Goal: Task Accomplishment & Management: Manage account settings

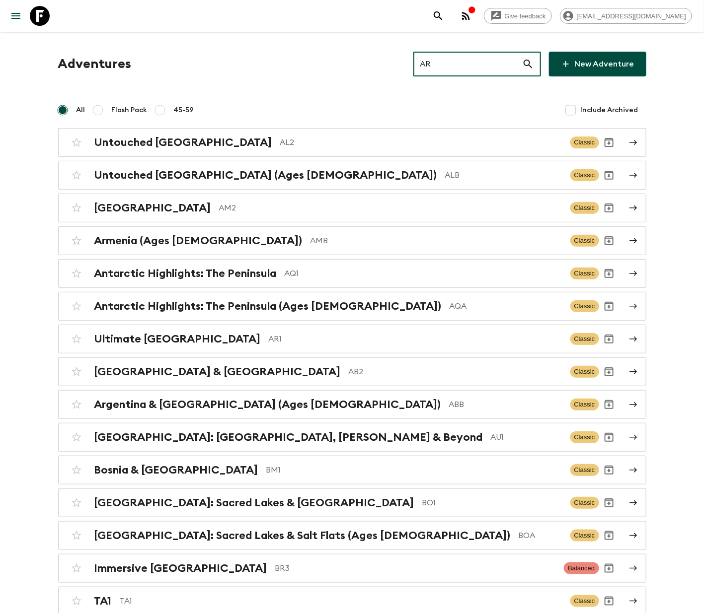
type input "AR1"
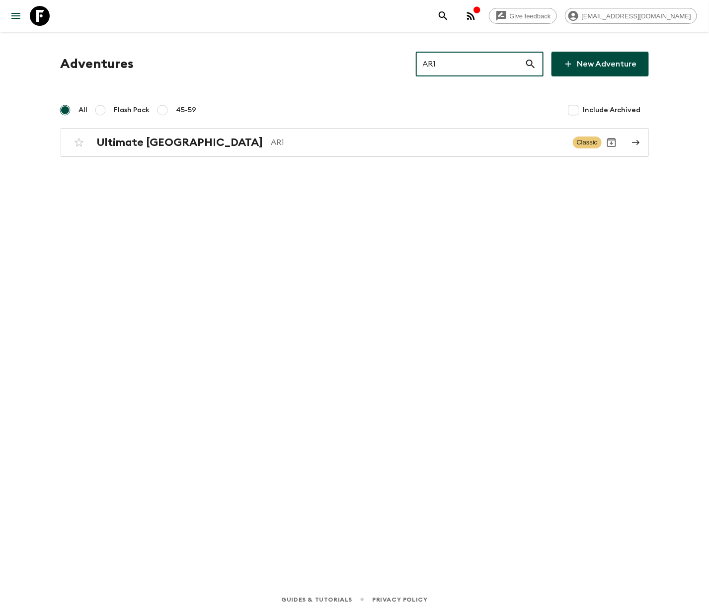
click at [146, 141] on h2 "Ultimate [GEOGRAPHIC_DATA]" at bounding box center [180, 142] width 166 height 13
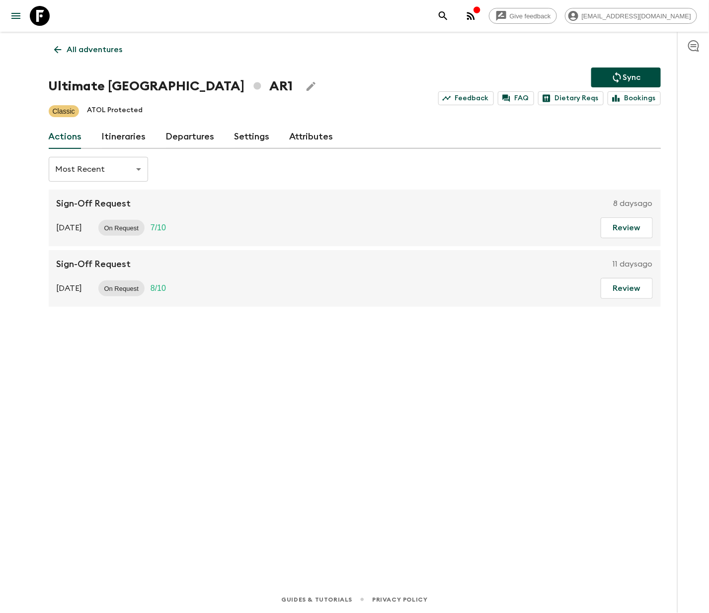
click at [187, 136] on link "Departures" at bounding box center [190, 137] width 49 height 24
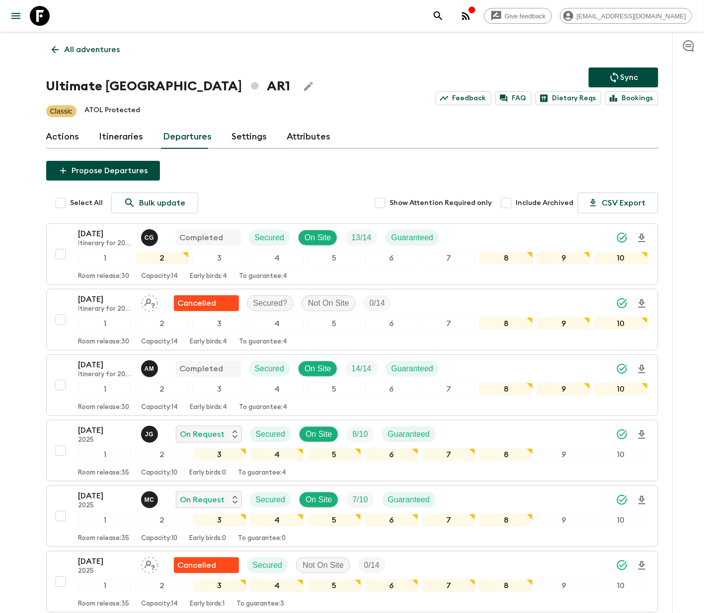
scroll to position [851, 0]
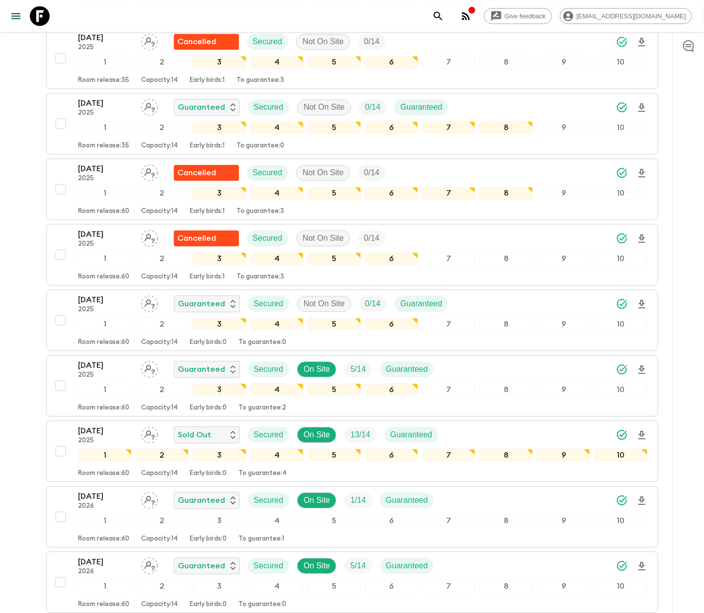
click at [148, 310] on icon "Assign pack leader" at bounding box center [149, 303] width 17 height 17
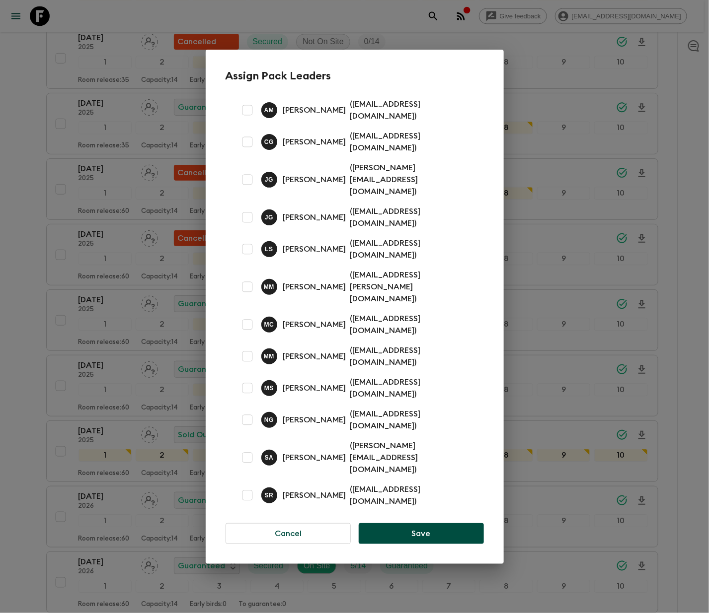
click at [287, 523] on button "Cancel" at bounding box center [288, 533] width 126 height 21
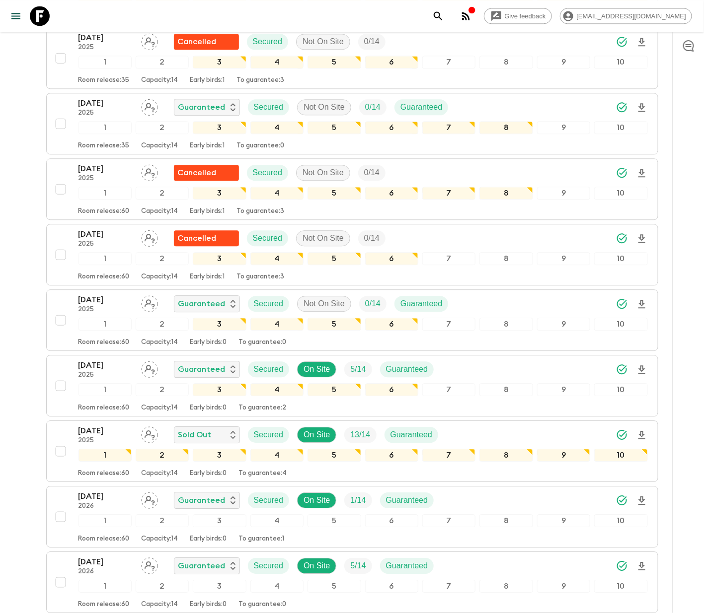
click at [59, 310] on div "[DATE] 2025 Guaranteed Secured Not On Site 0 / 14 Guaranteed 1 2 3 4 5 6 7 8 9 …" at bounding box center [349, 320] width 597 height 53
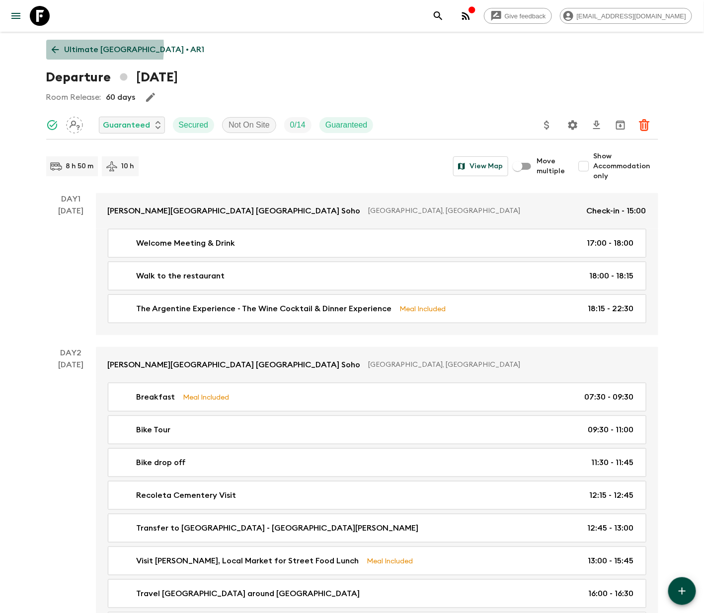
click at [55, 48] on icon at bounding box center [55, 49] width 11 height 11
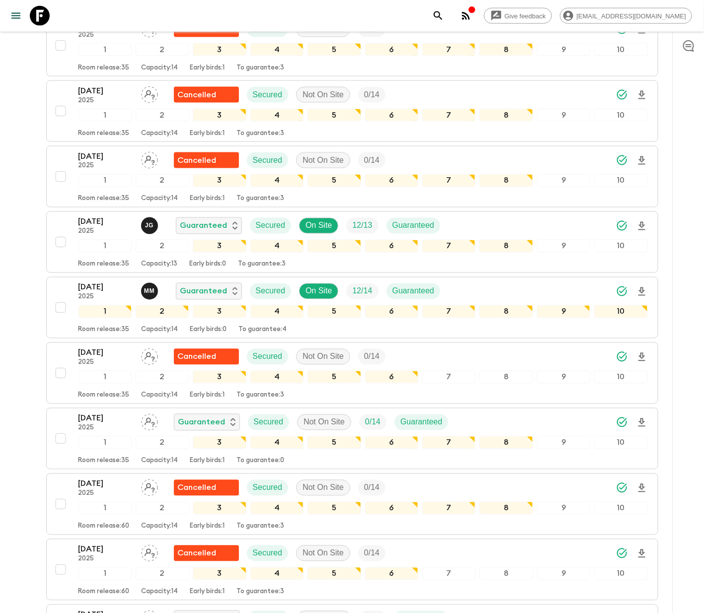
scroll to position [655, 0]
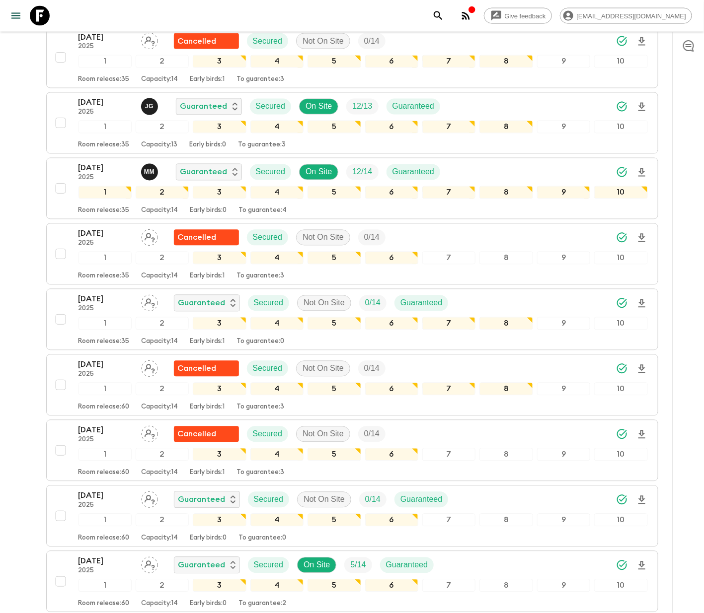
click at [59, 505] on div "[DATE] 2025 Guaranteed Secured Not On Site 0 / 14 Guaranteed 1 2 3 4 5 6 7 8 9 …" at bounding box center [349, 516] width 597 height 53
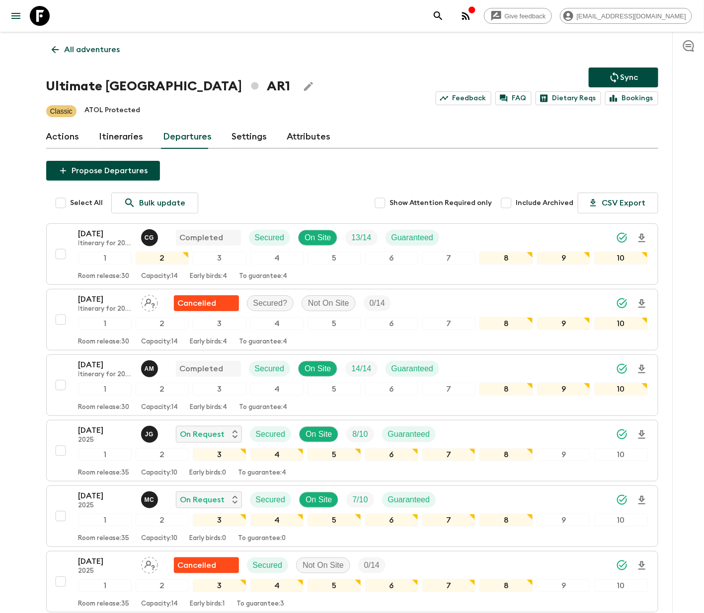
click at [85, 202] on span "Select All" at bounding box center [87, 203] width 33 height 10
click at [71, 202] on input "Select All" at bounding box center [61, 203] width 20 height 20
checkbox input "true"
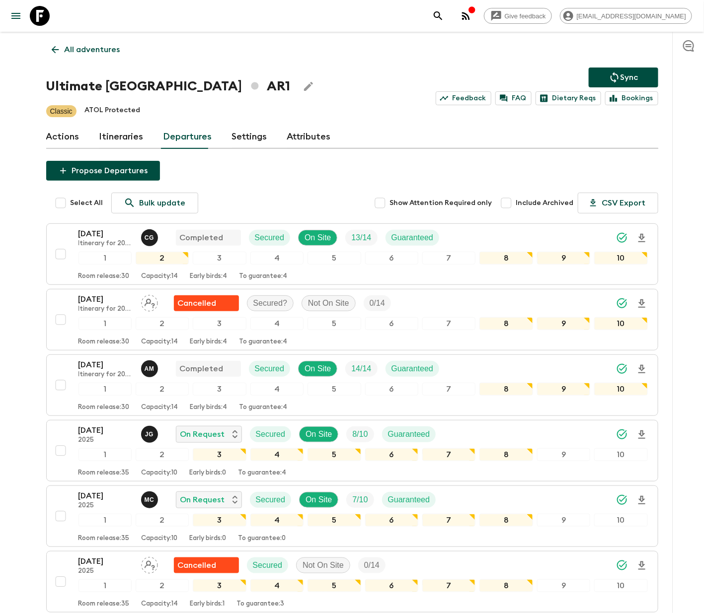
checkbox input "true"
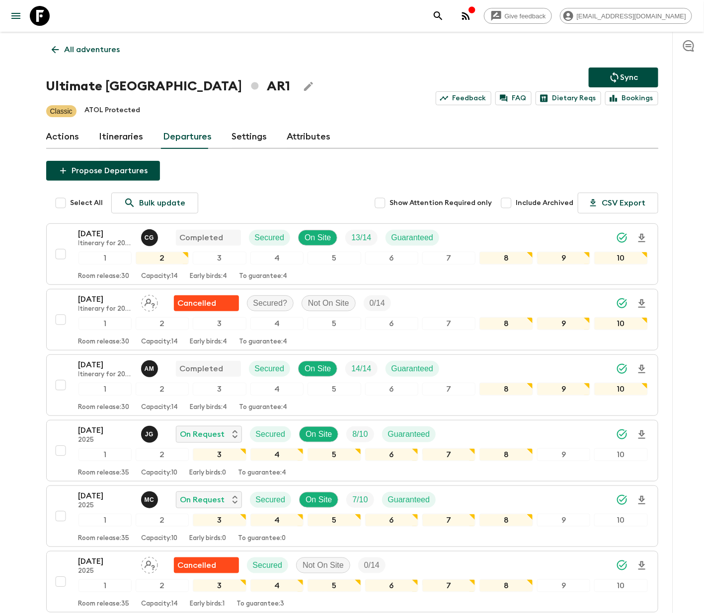
checkbox input "true"
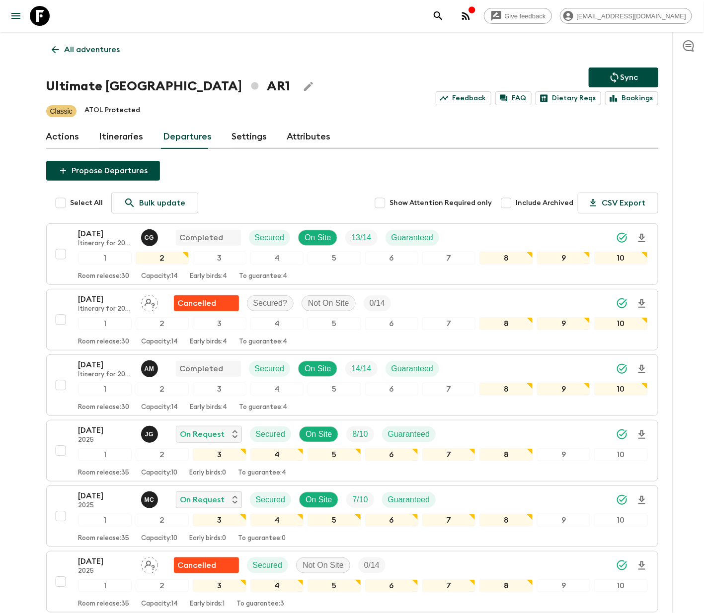
checkbox input "true"
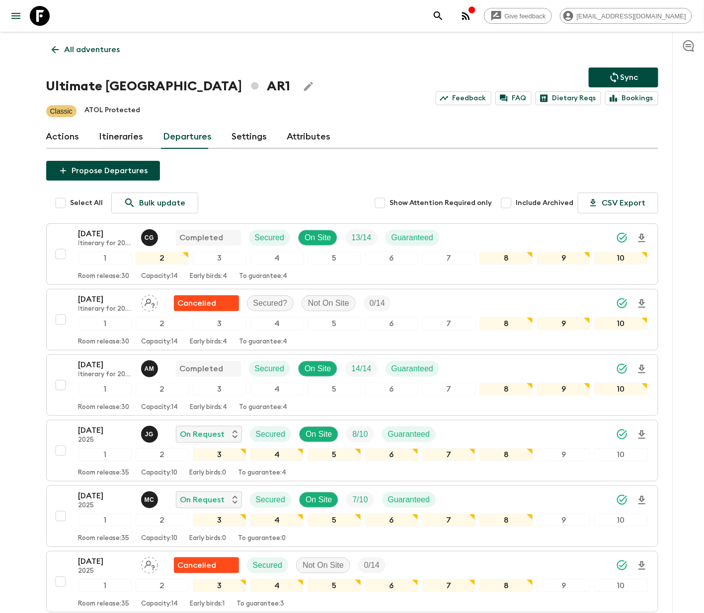
checkbox input "true"
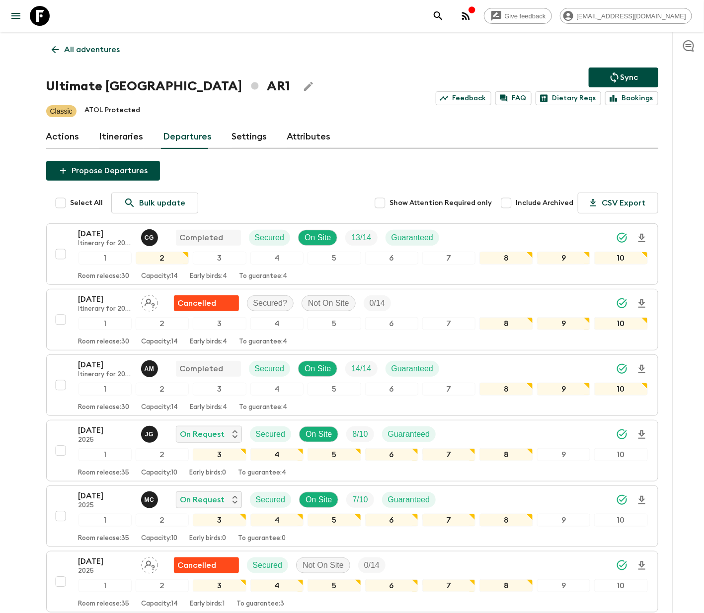
checkbox input "true"
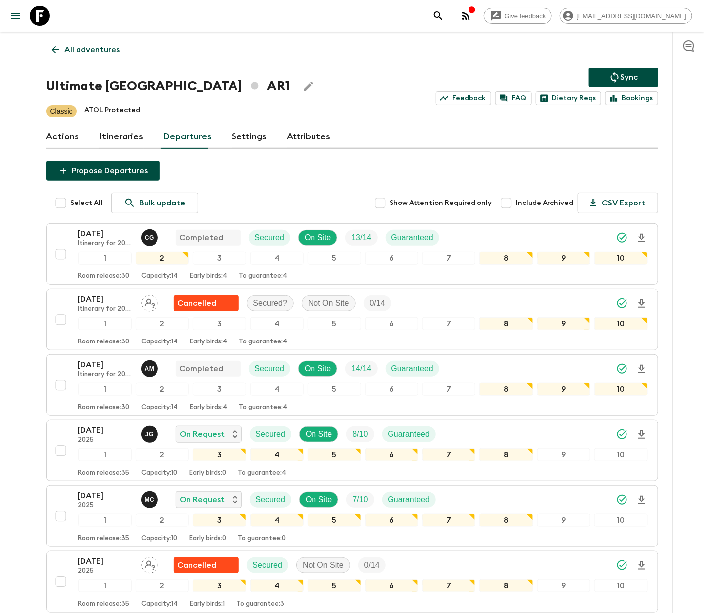
checkbox input "true"
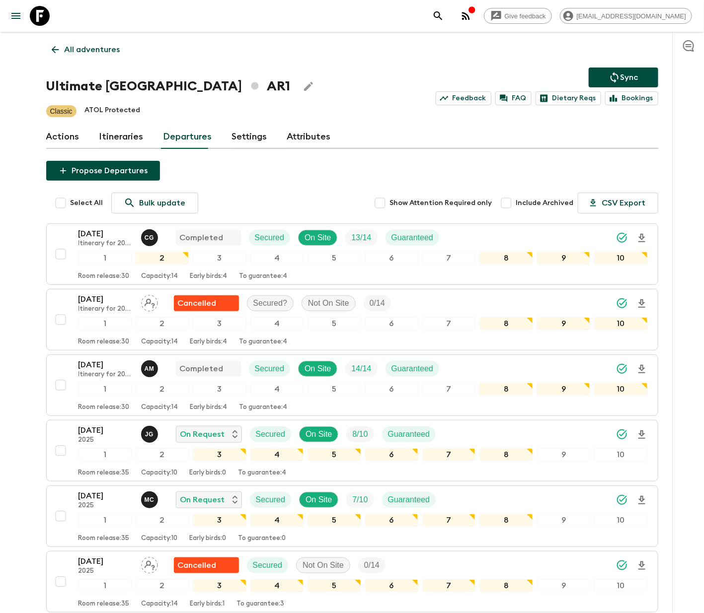
checkbox input "true"
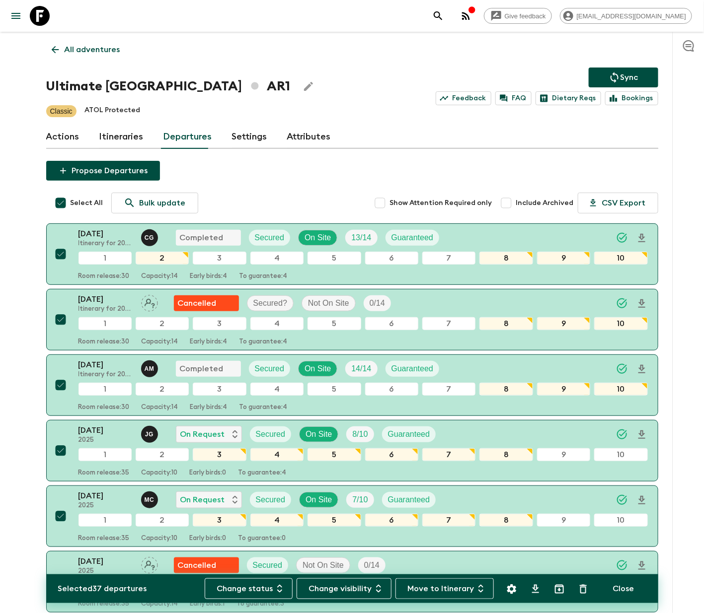
click at [85, 202] on span "Select All" at bounding box center [87, 203] width 33 height 10
click at [71, 202] on input "Select All" at bounding box center [61, 203] width 20 height 20
checkbox input "false"
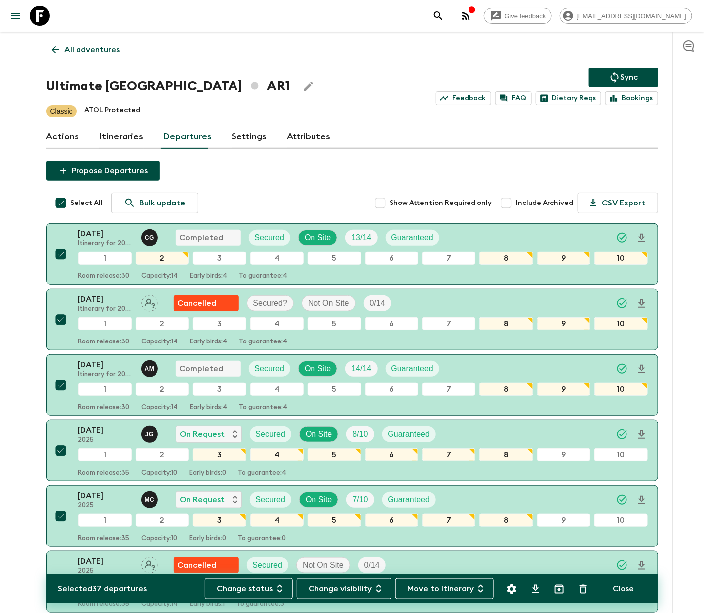
checkbox input "false"
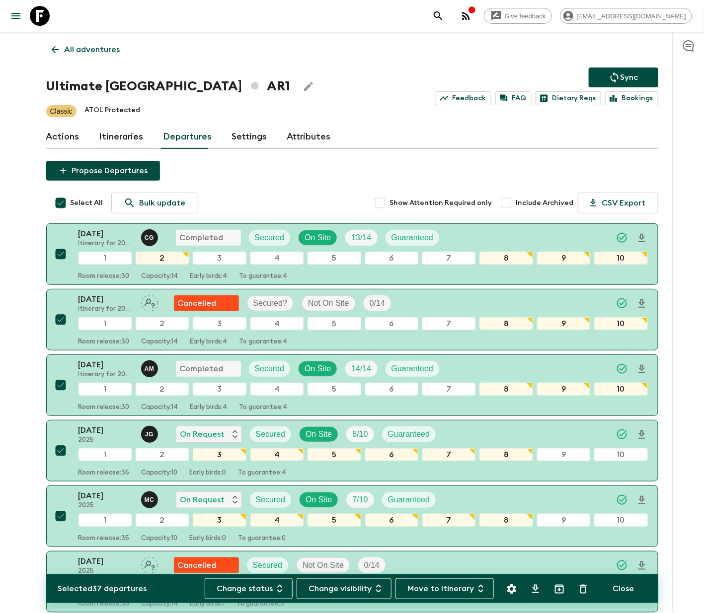
checkbox input "false"
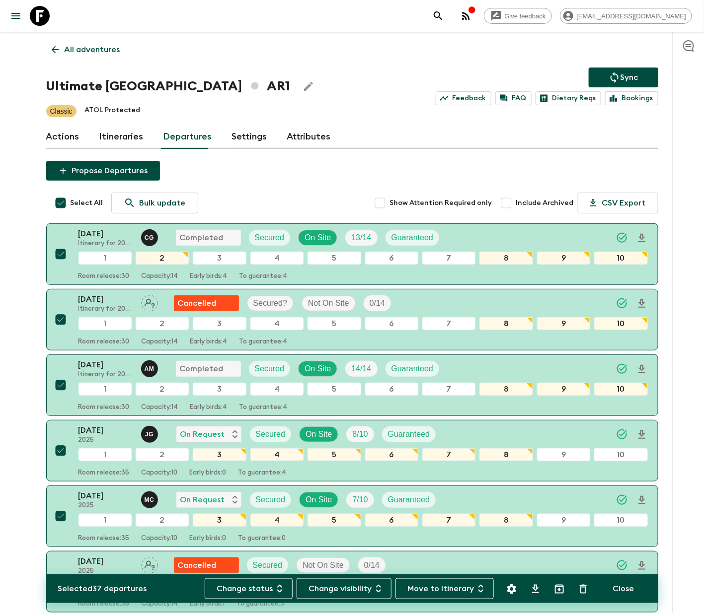
checkbox input "false"
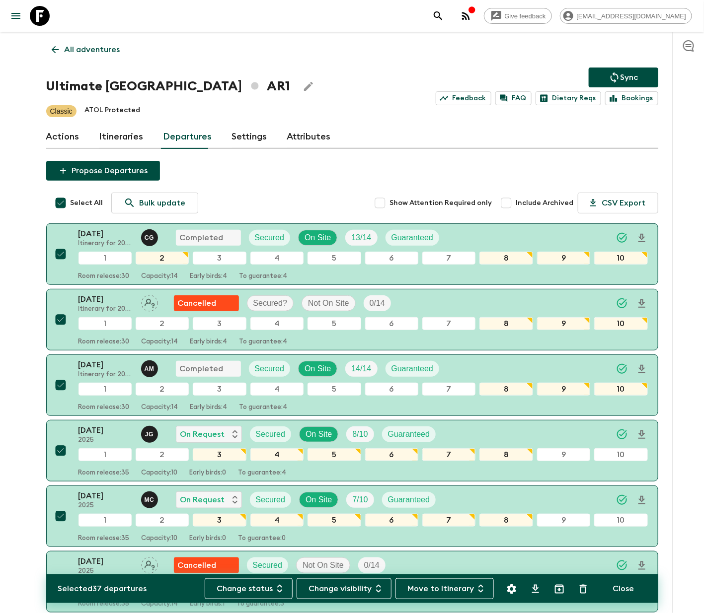
checkbox input "false"
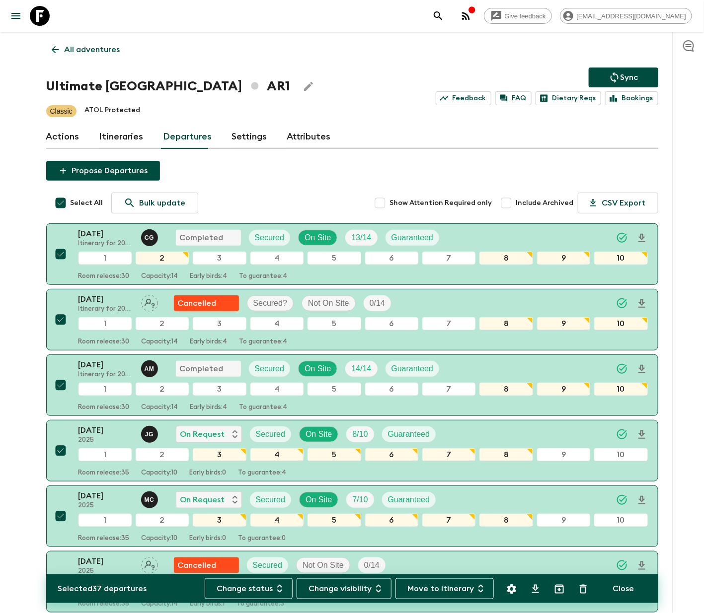
checkbox input "false"
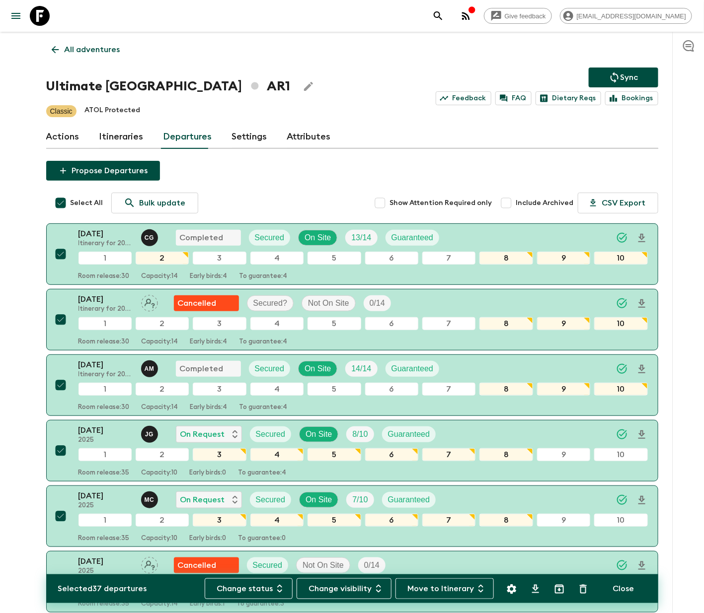
checkbox input "false"
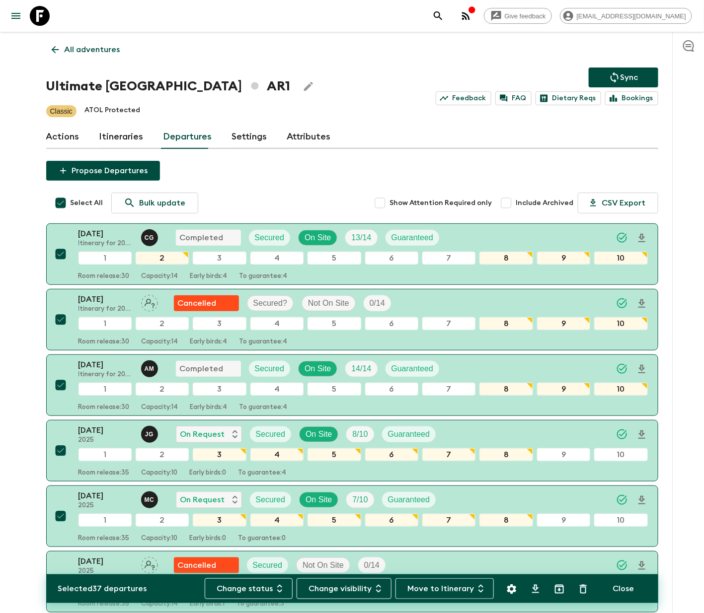
checkbox input "false"
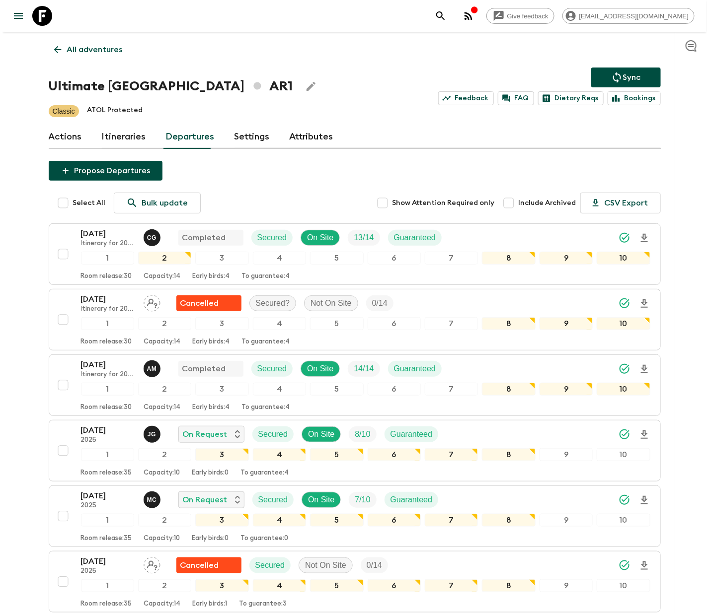
scroll to position [298, 0]
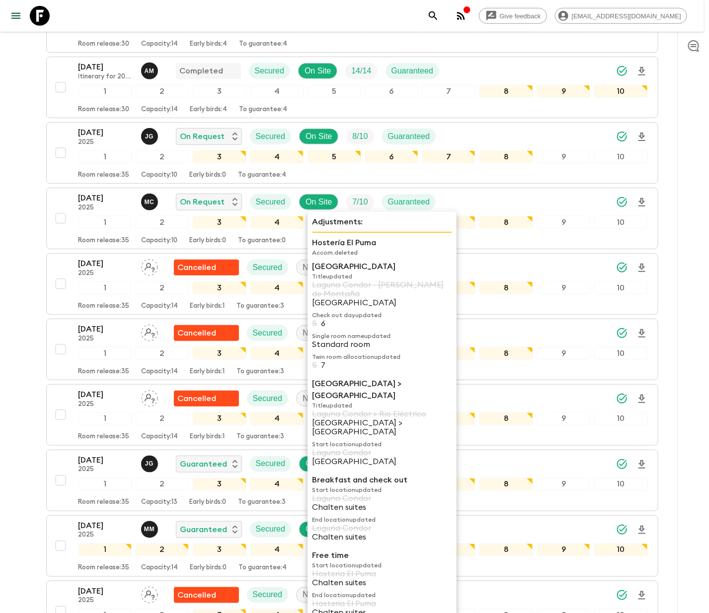
click at [173, 118] on button "[DATE] Itinerary for 2023 & AR1_[DATE] + AR1_[DATE] (DO NOT USE AFTER AR1_[DATE…" at bounding box center [352, 88] width 612 height 62
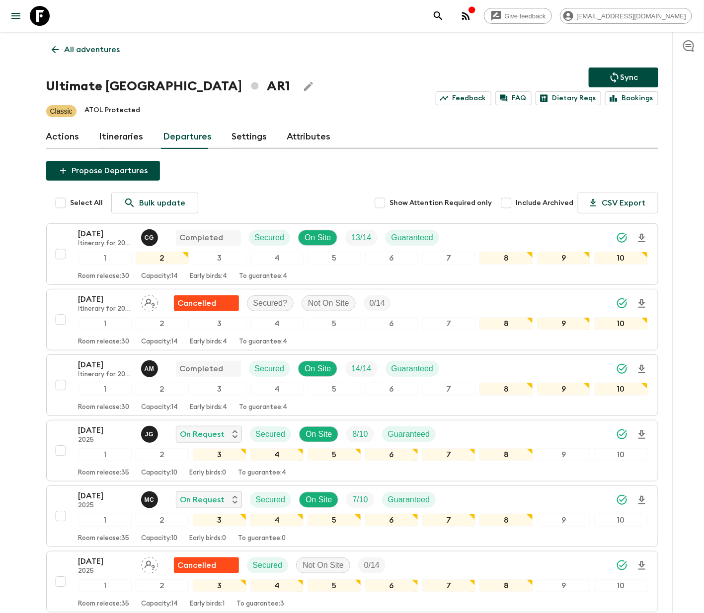
click at [85, 202] on span "Select All" at bounding box center [87, 203] width 33 height 10
click at [71, 202] on input "Select All" at bounding box center [61, 203] width 20 height 20
checkbox input "true"
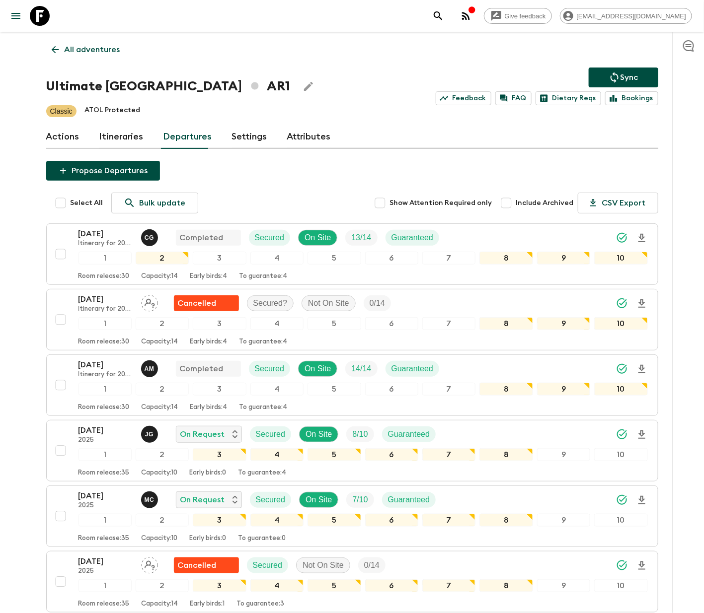
checkbox input "true"
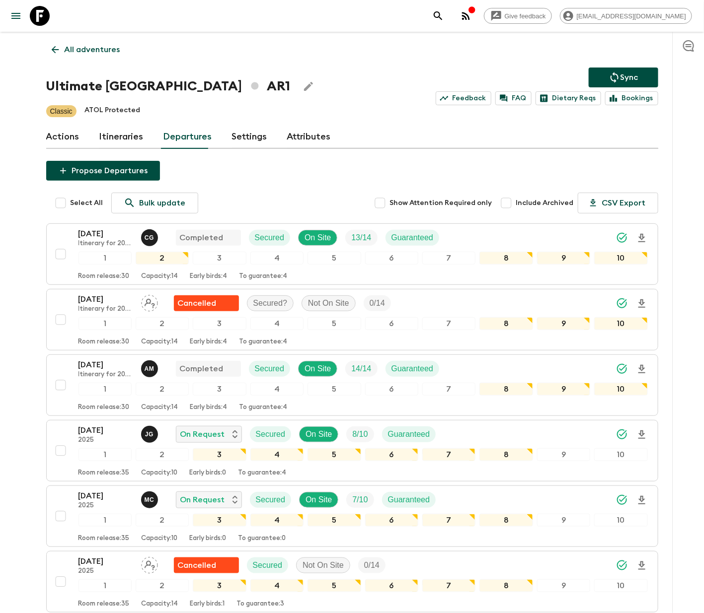
checkbox input "true"
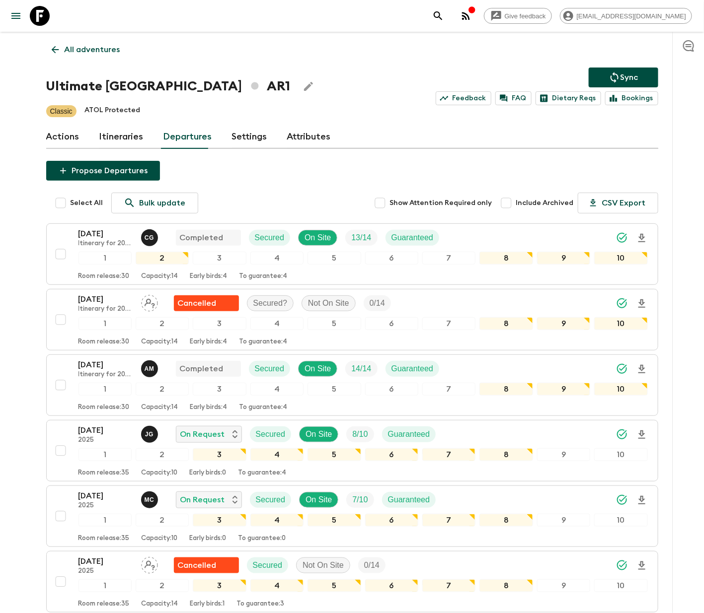
checkbox input "true"
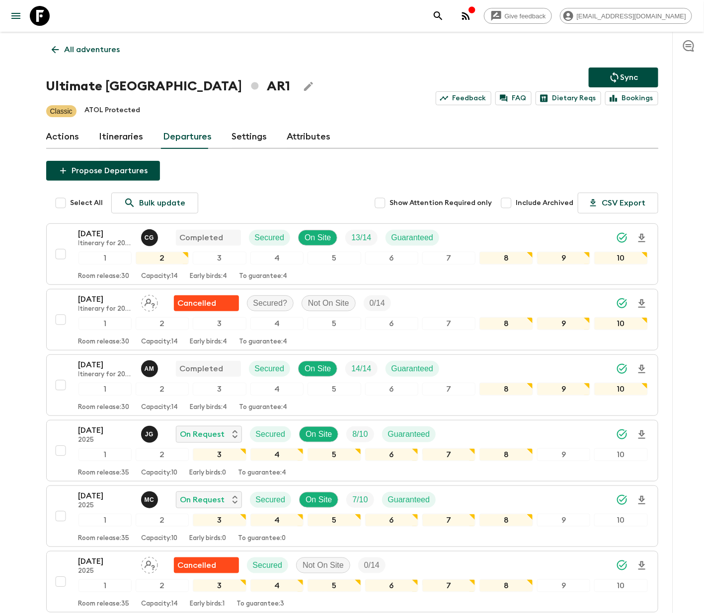
checkbox input "true"
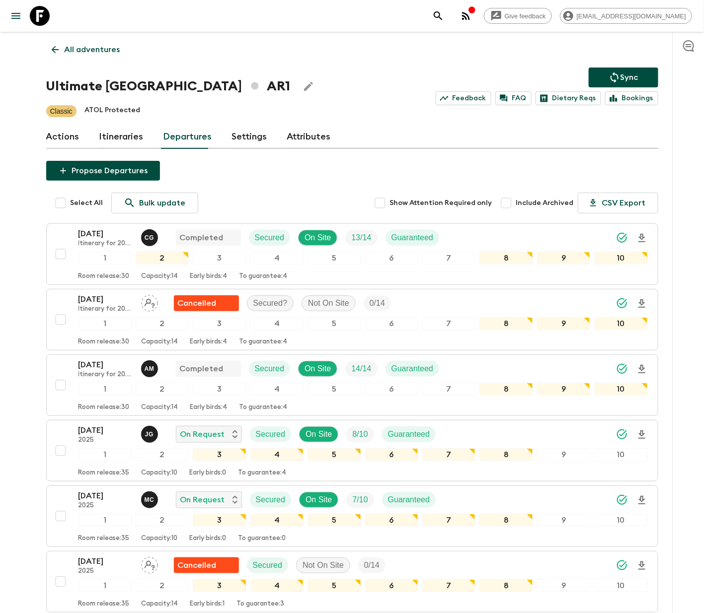
checkbox input "true"
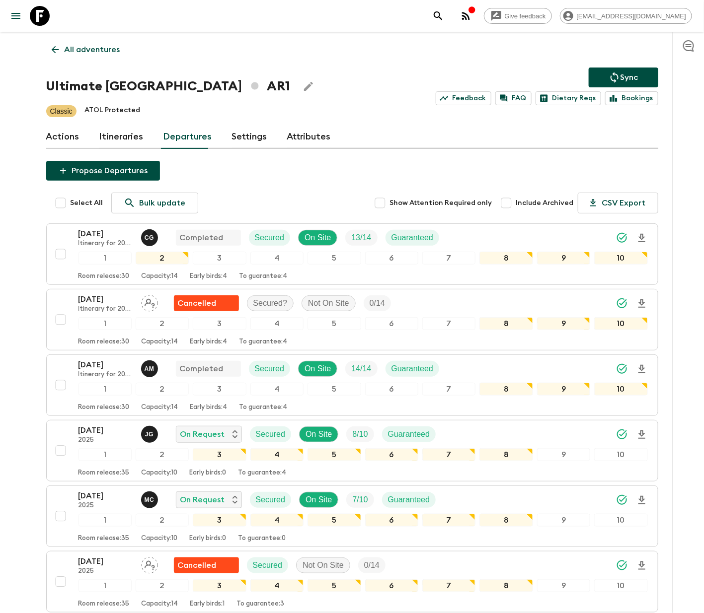
checkbox input "true"
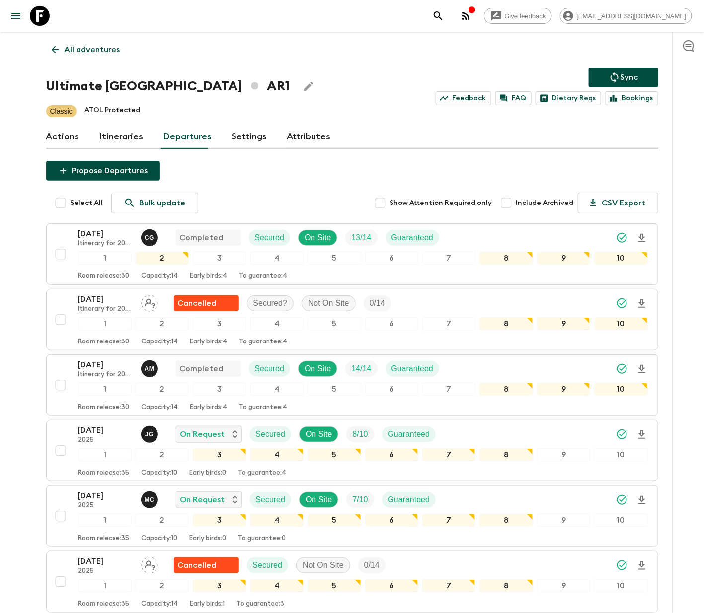
checkbox input "true"
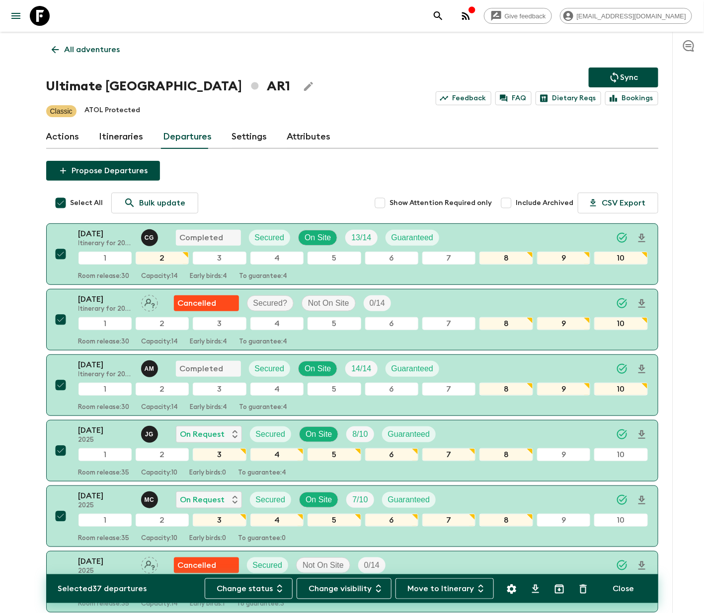
click at [85, 202] on span "Select All" at bounding box center [87, 203] width 33 height 10
click at [71, 202] on input "Select All" at bounding box center [61, 203] width 20 height 20
checkbox input "false"
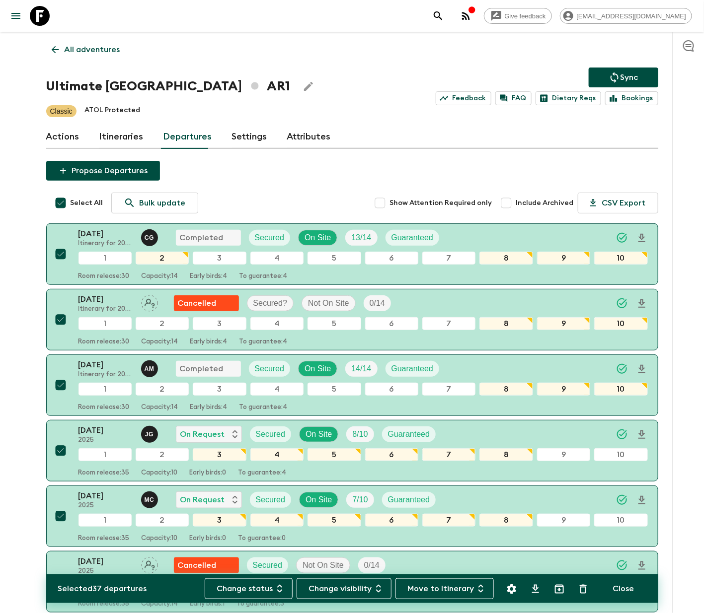
checkbox input "false"
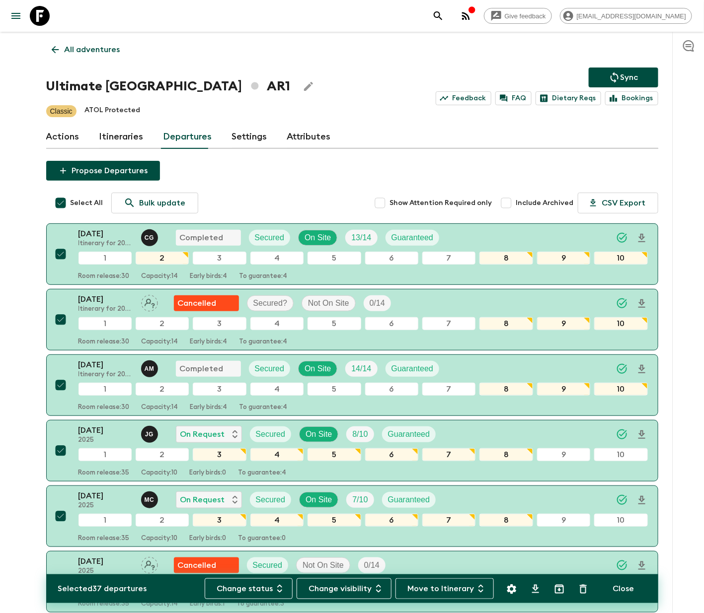
checkbox input "false"
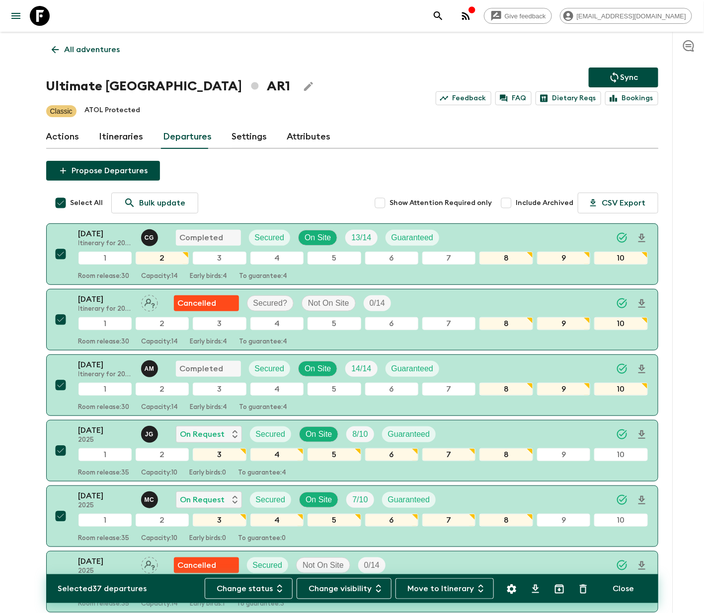
checkbox input "false"
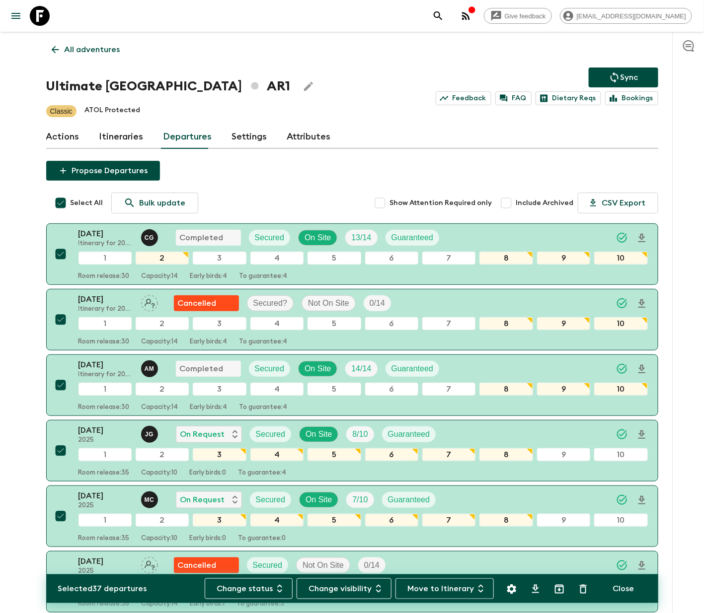
checkbox input "false"
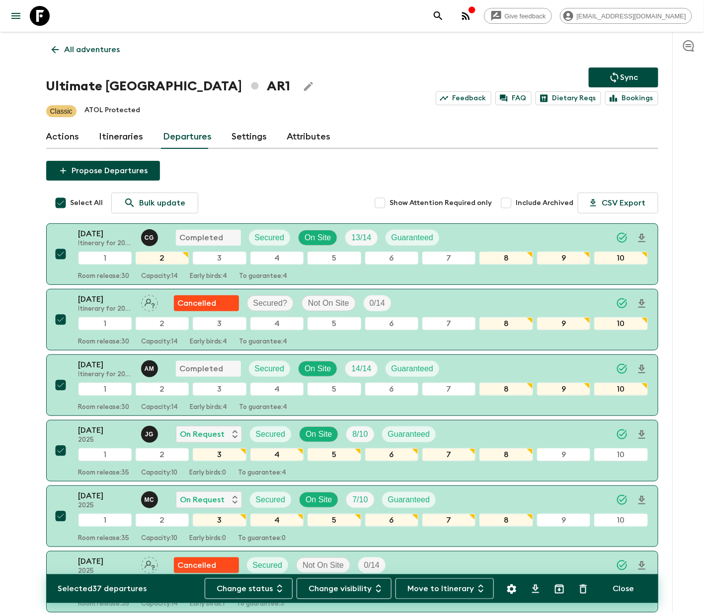
checkbox input "false"
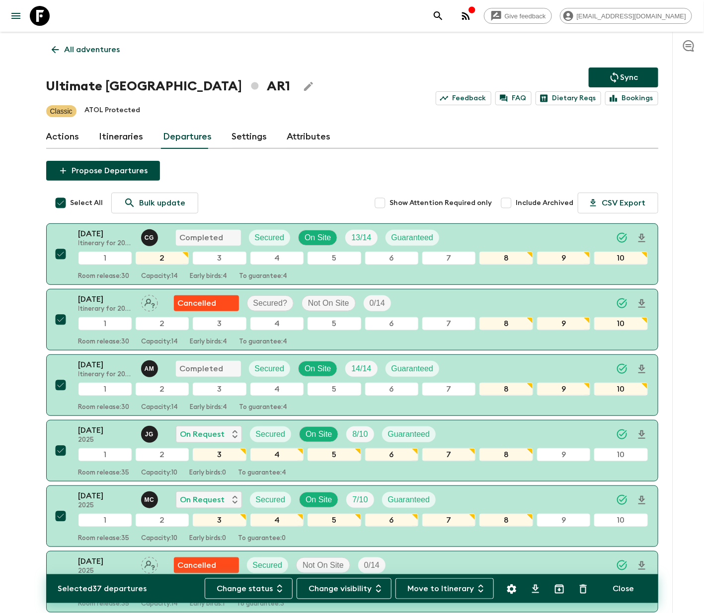
checkbox input "false"
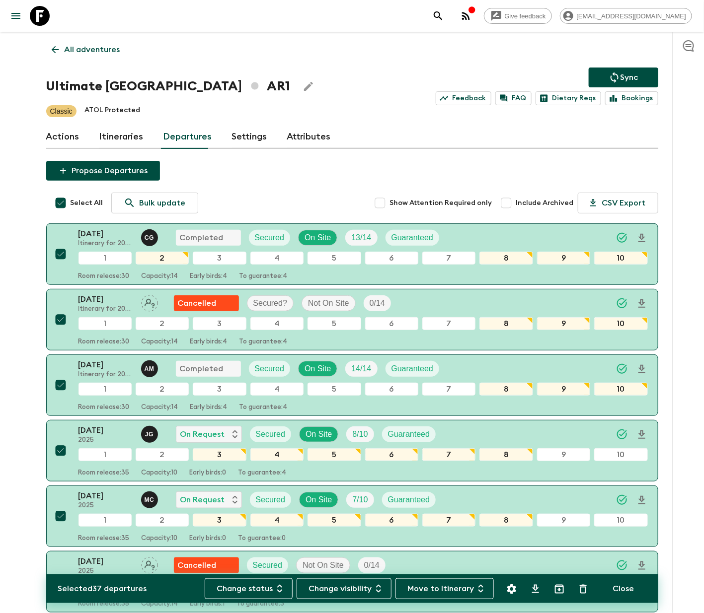
checkbox input "false"
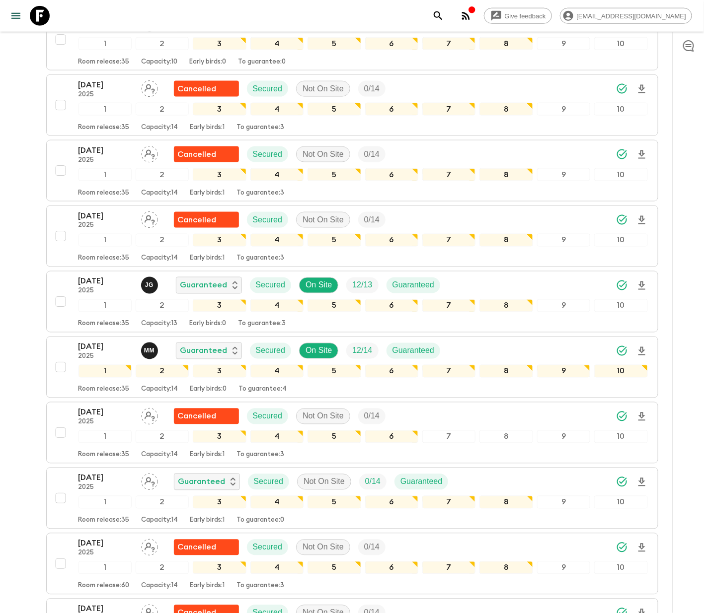
scroll to position [596, 0]
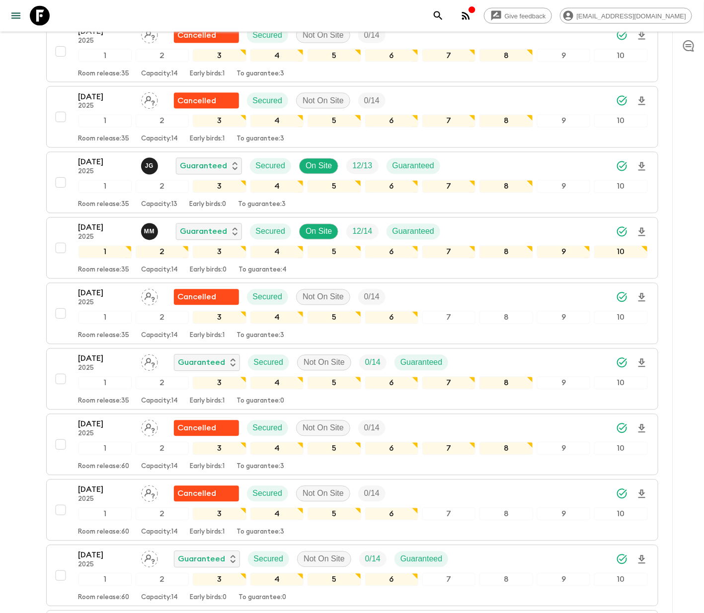
click at [59, 565] on div "[DATE] 2025 Guaranteed Secured Not On Site 0 / 14 Guaranteed 1 2 3 4 5 6 7 8 9 …" at bounding box center [349, 576] width 597 height 53
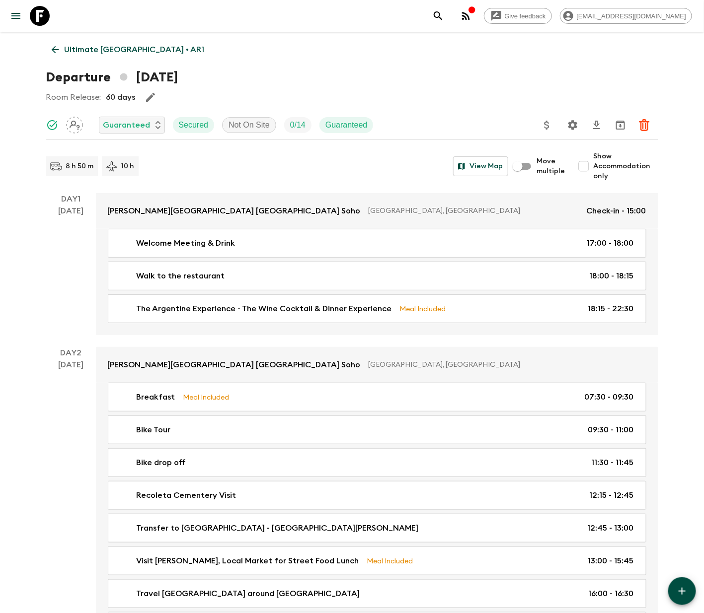
click at [572, 124] on icon "Settings" at bounding box center [573, 125] width 12 height 12
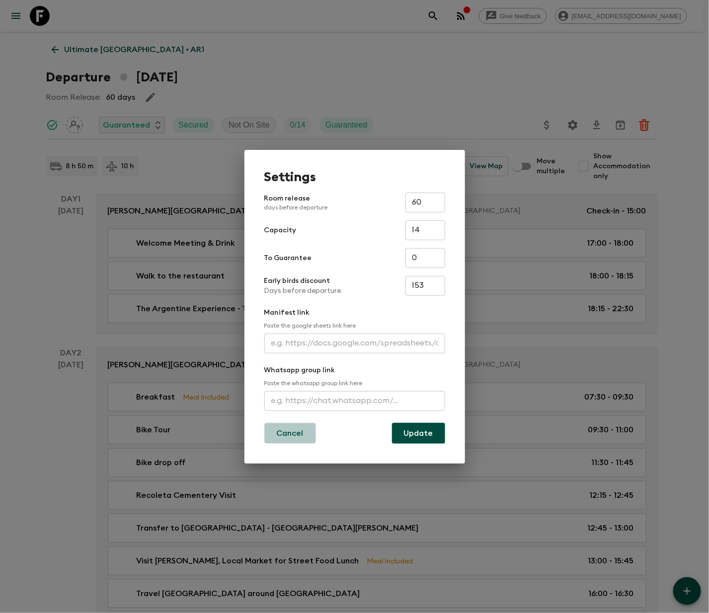
click at [289, 431] on button "Cancel" at bounding box center [290, 433] width 52 height 21
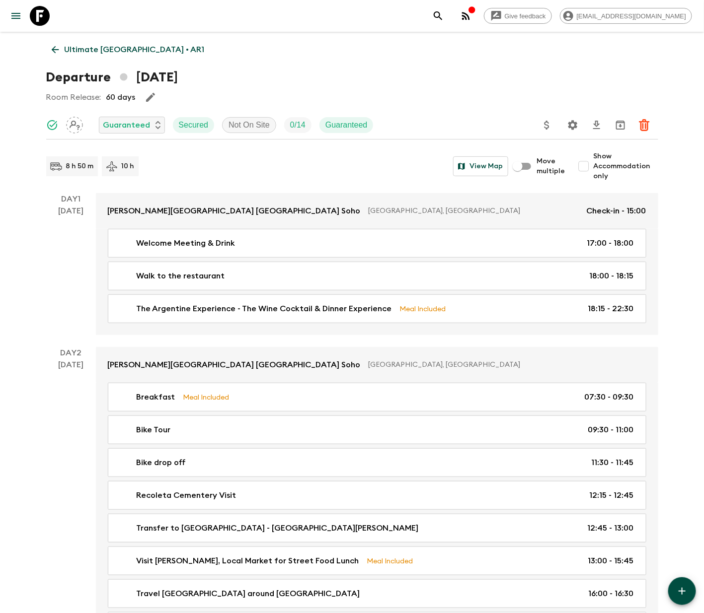
click at [131, 124] on p "Guaranteed" at bounding box center [126, 125] width 47 height 12
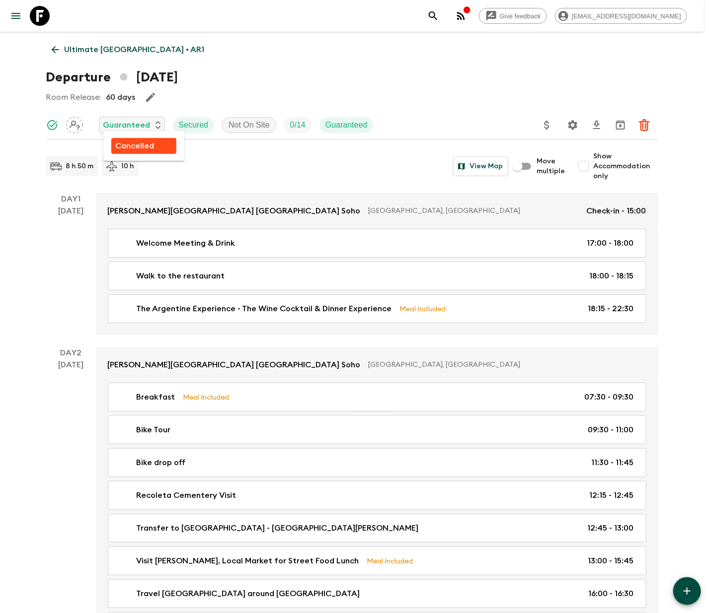
click at [134, 144] on p "Cancelled" at bounding box center [134, 146] width 39 height 12
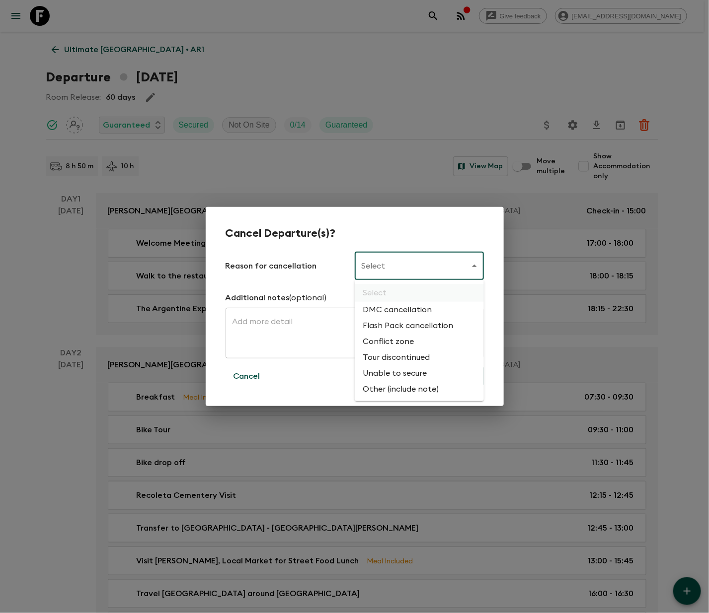
click at [405, 323] on li "Flash Pack cancellation" at bounding box center [419, 326] width 129 height 16
type input "FLASHPACK_CANCELLATION"
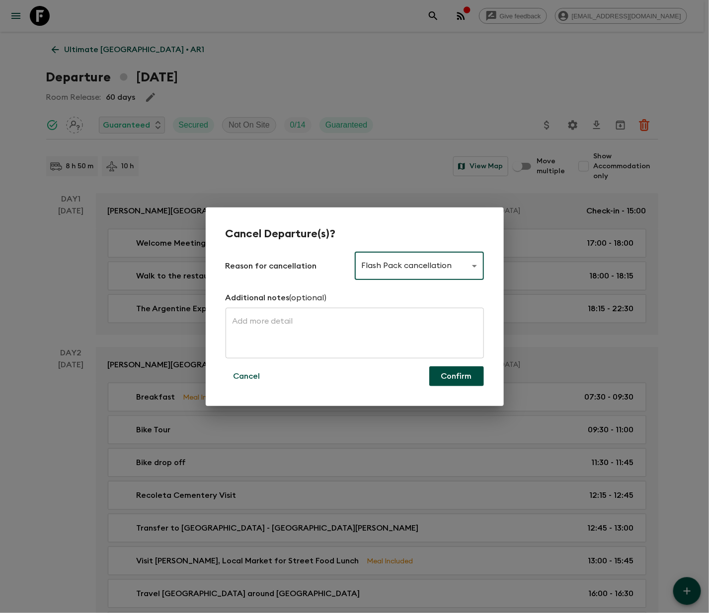
click at [455, 375] on button "Confirm" at bounding box center [456, 376] width 55 height 20
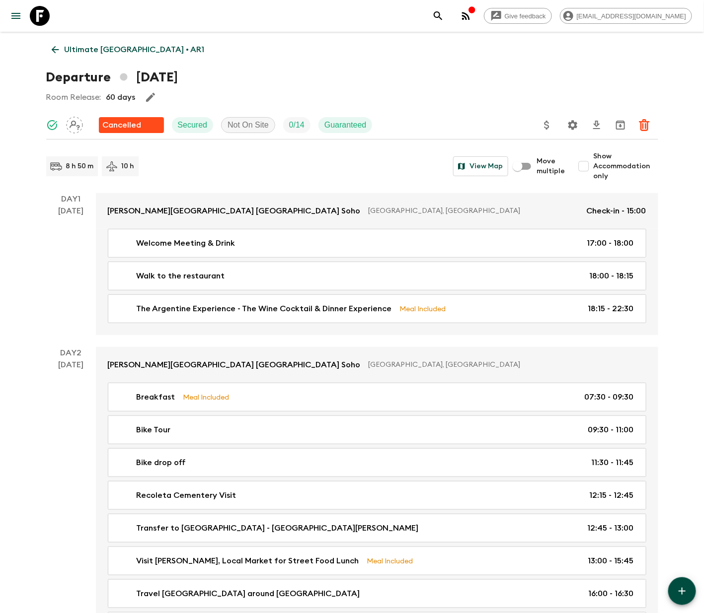
click at [55, 48] on icon at bounding box center [55, 49] width 11 height 11
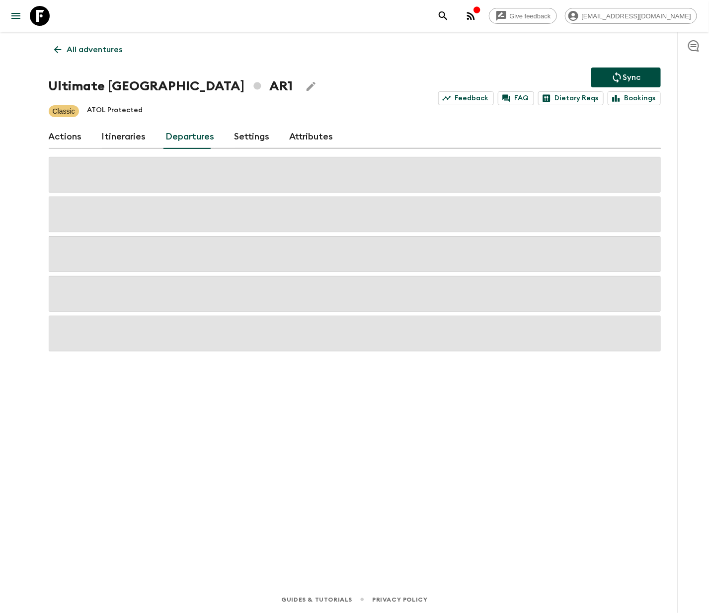
click at [93, 48] on p "All adventures" at bounding box center [95, 50] width 56 height 12
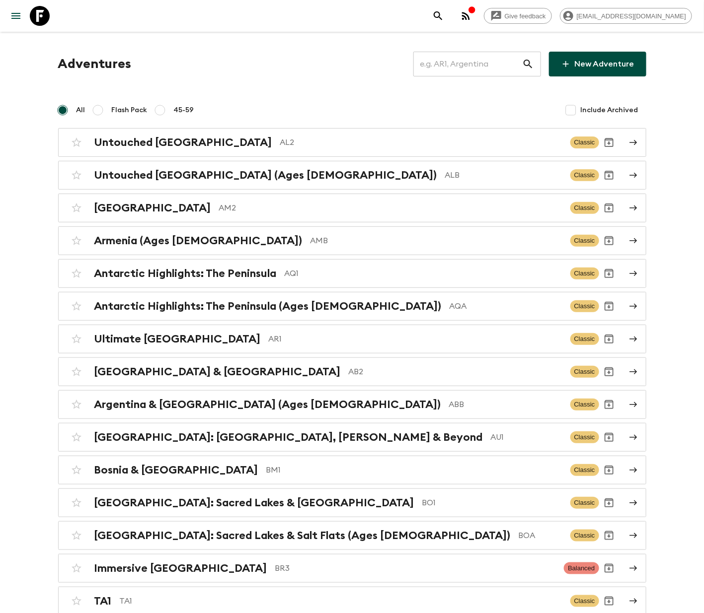
click at [471, 63] on input "text" at bounding box center [467, 64] width 109 height 28
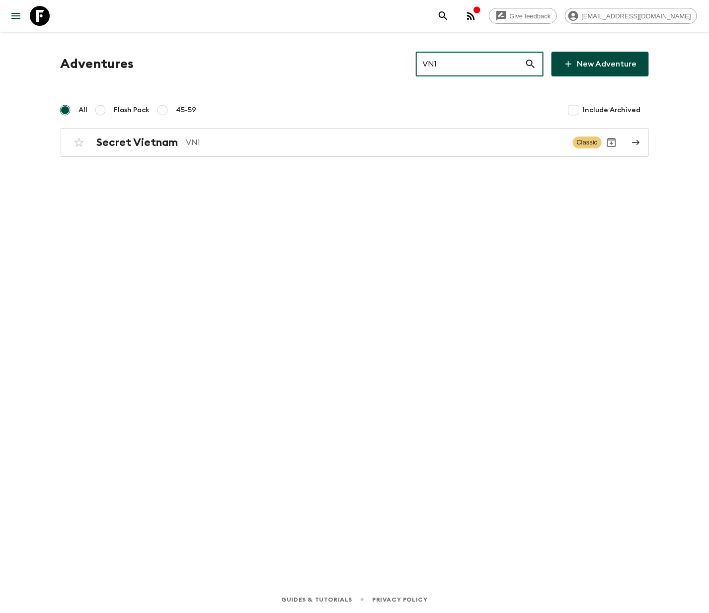
type input "VN1"
click at [136, 141] on h2 "Secret Vietnam" at bounding box center [137, 142] width 81 height 13
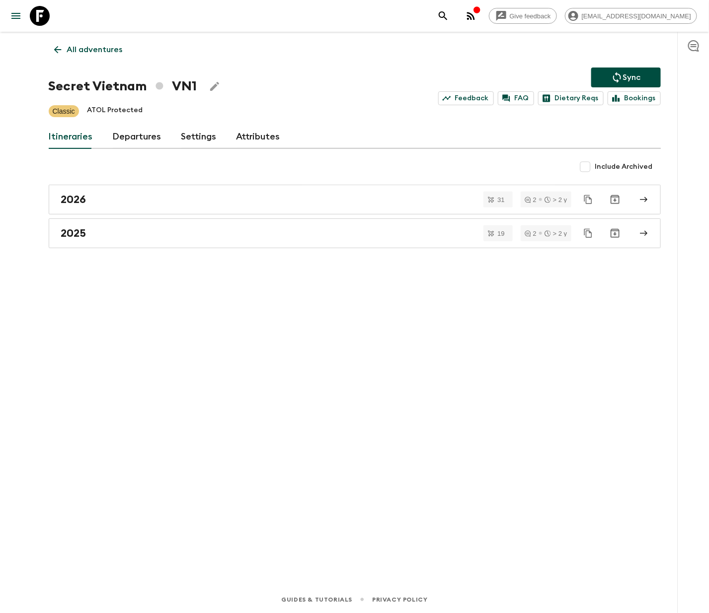
click at [134, 136] on link "Departures" at bounding box center [137, 137] width 49 height 24
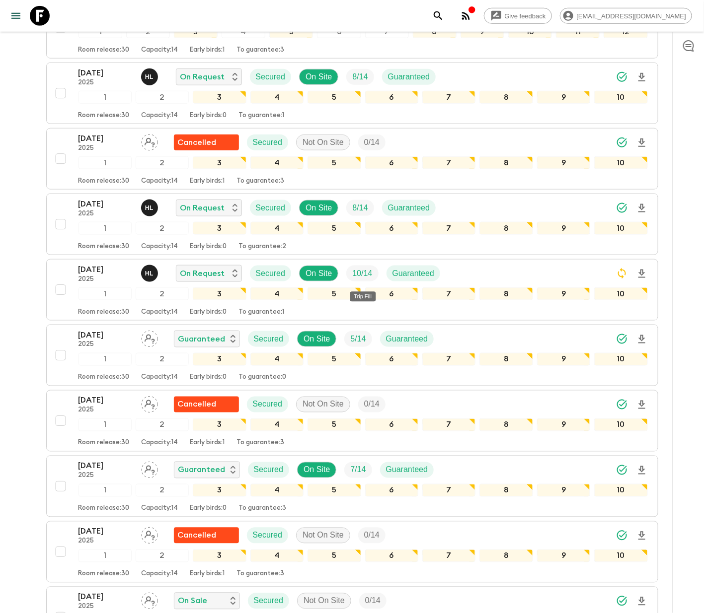
scroll to position [417, 0]
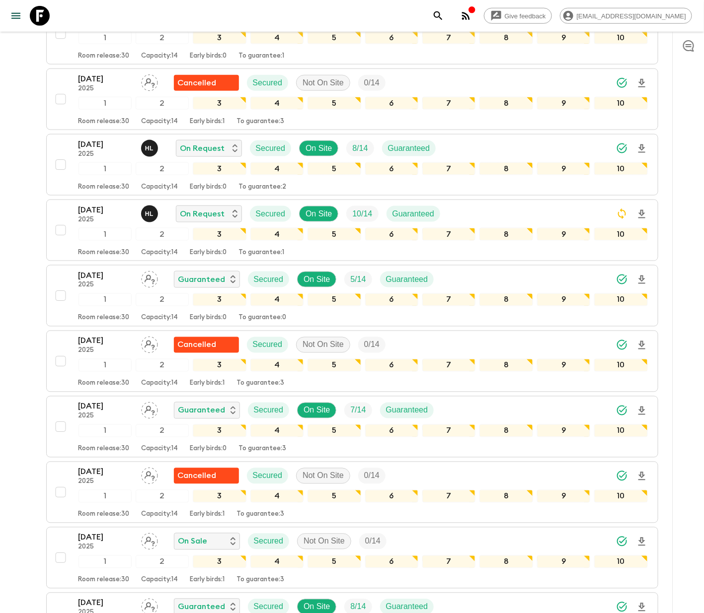
click at [56, 546] on div "[DATE] 2025 On Sale Secured Not On Site 0 / 14 1 2 3 4 5 6 7 8 9 10 Room releas…" at bounding box center [349, 558] width 597 height 53
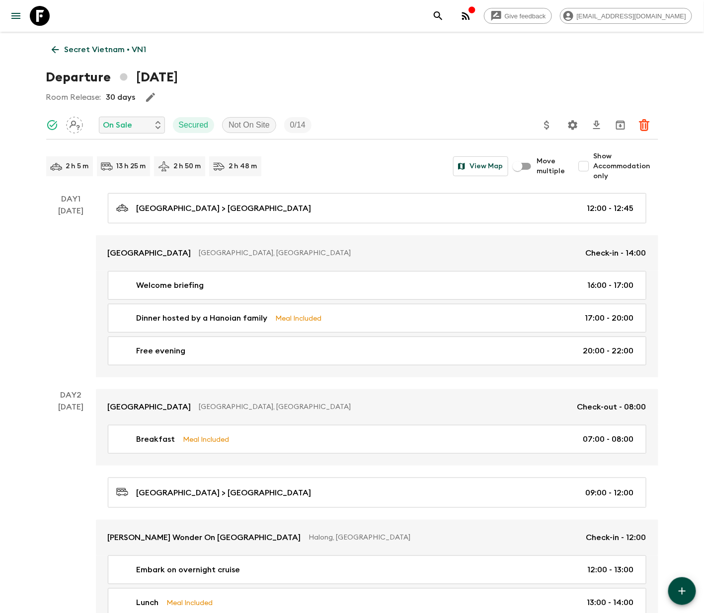
click at [130, 124] on p "On Sale" at bounding box center [117, 125] width 29 height 12
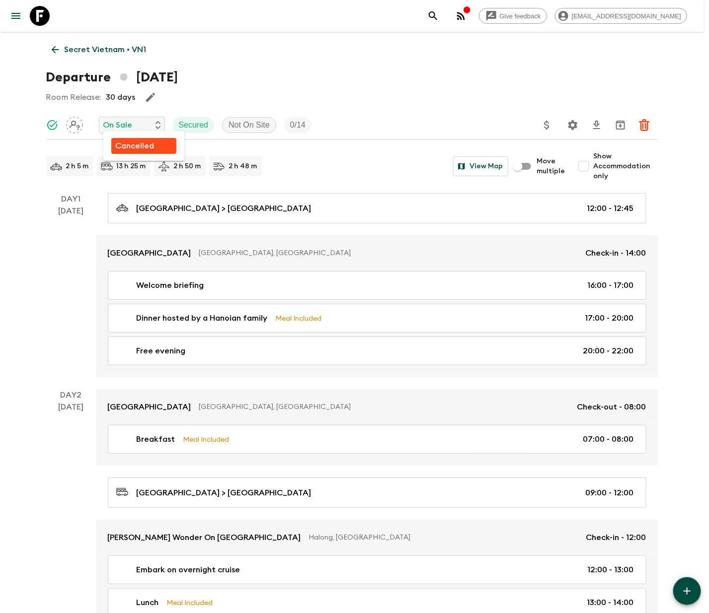
click at [134, 144] on p "Cancelled" at bounding box center [134, 146] width 39 height 12
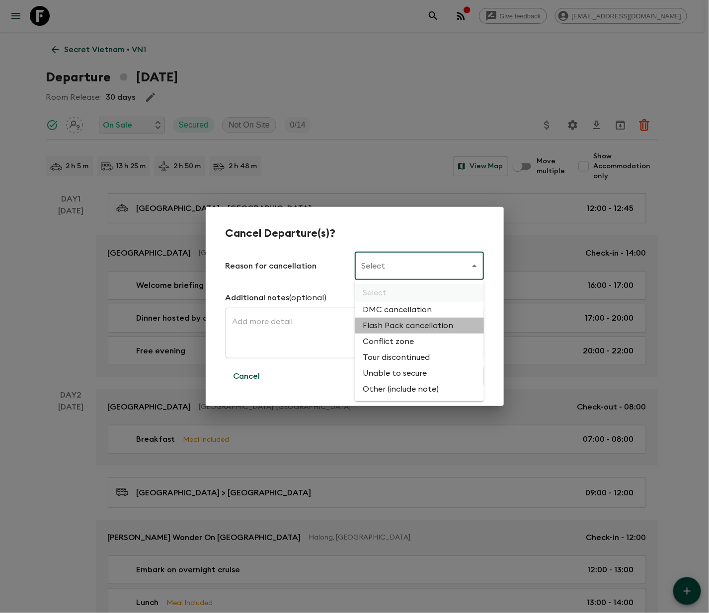
click at [405, 323] on li "Flash Pack cancellation" at bounding box center [419, 326] width 129 height 16
type input "FLASHPACK_CANCELLATION"
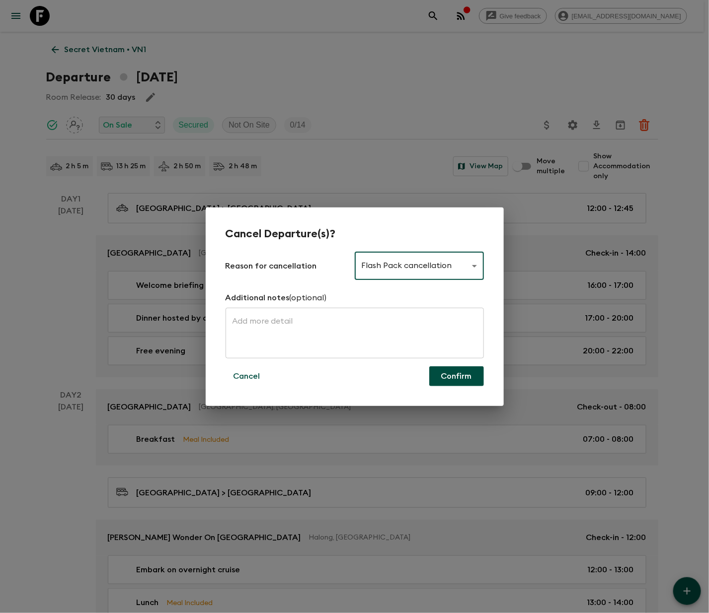
click at [455, 375] on button "Confirm" at bounding box center [456, 376] width 55 height 20
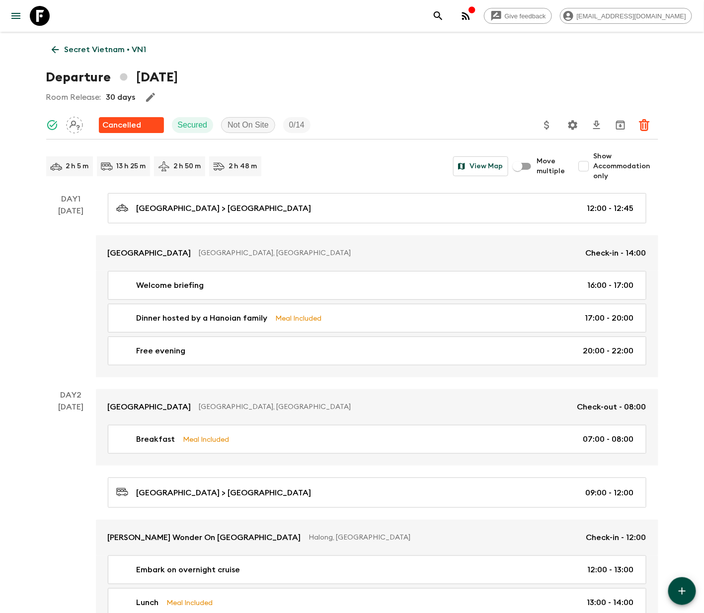
click at [55, 48] on icon at bounding box center [55, 49] width 11 height 11
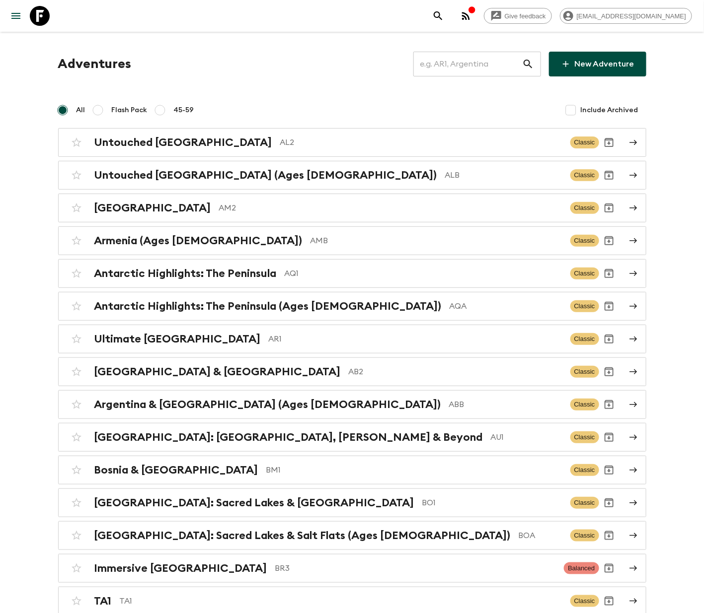
click at [471, 62] on input "text" at bounding box center [467, 64] width 109 height 28
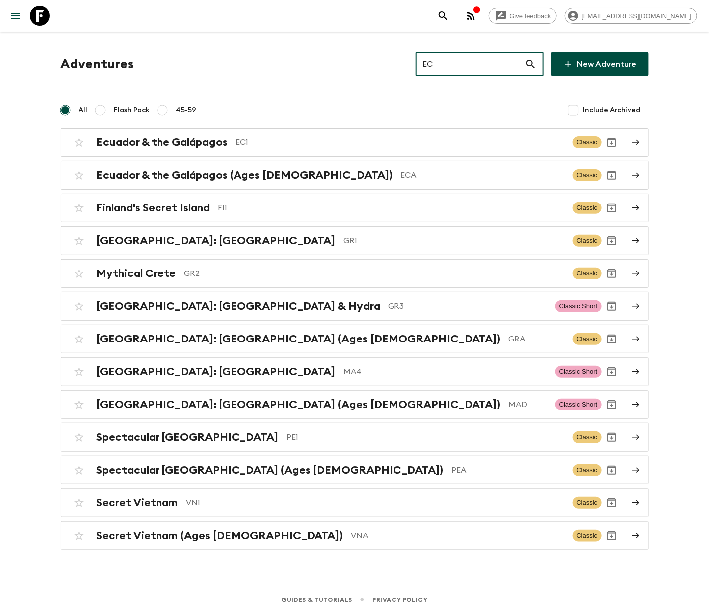
type input "EC1"
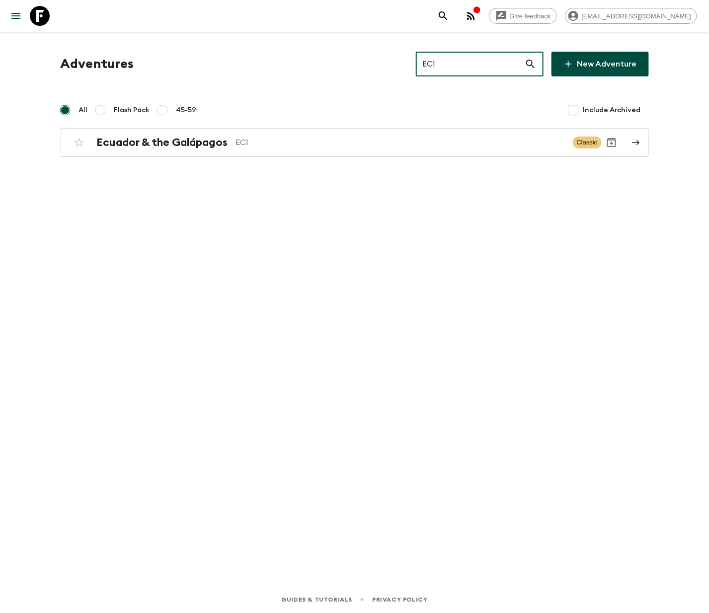
click at [162, 141] on h2 "Ecuador & the Galápagos" at bounding box center [162, 142] width 131 height 13
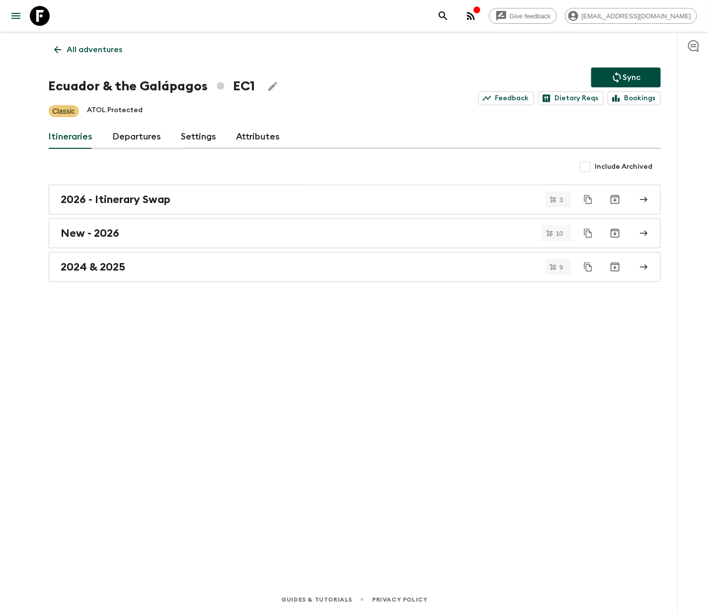
click at [134, 136] on link "Departures" at bounding box center [137, 137] width 49 height 24
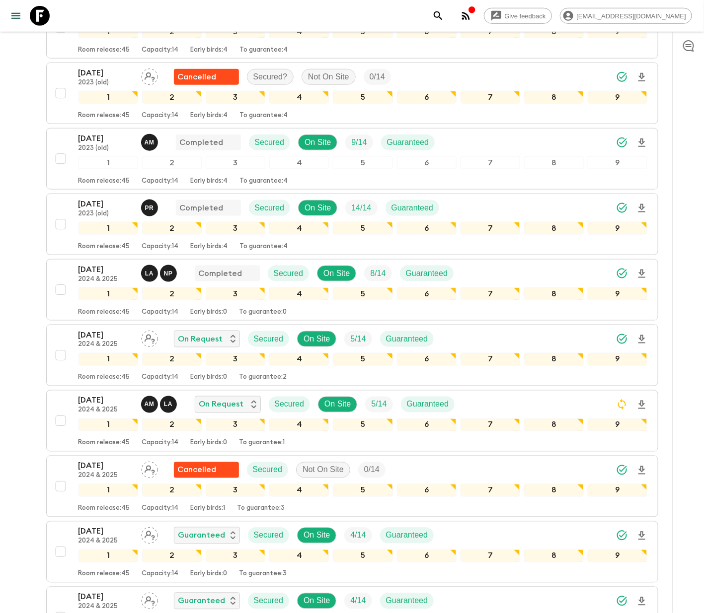
scroll to position [720, 0]
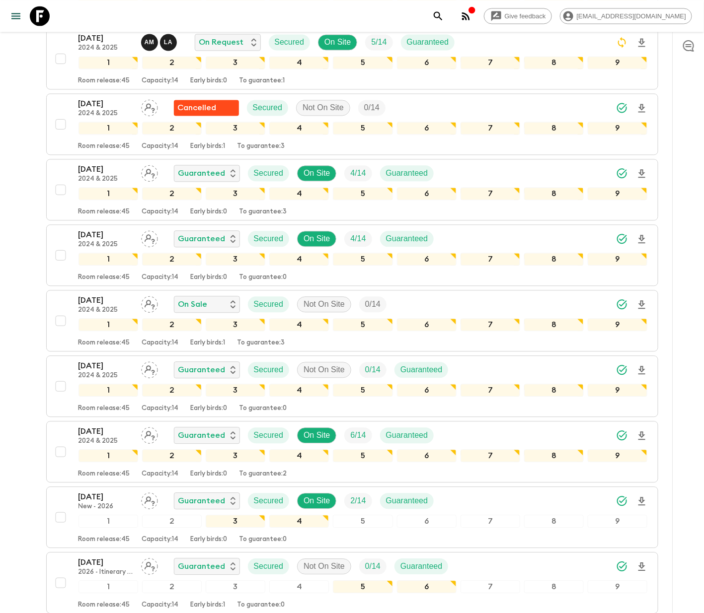
click at [59, 310] on div "05 Dec 2025 2024 & 2025 On Sale Secured Not On Site 0 / 14 1 2 3 4 5 6 7 8 9 Ro…" at bounding box center [349, 320] width 597 height 53
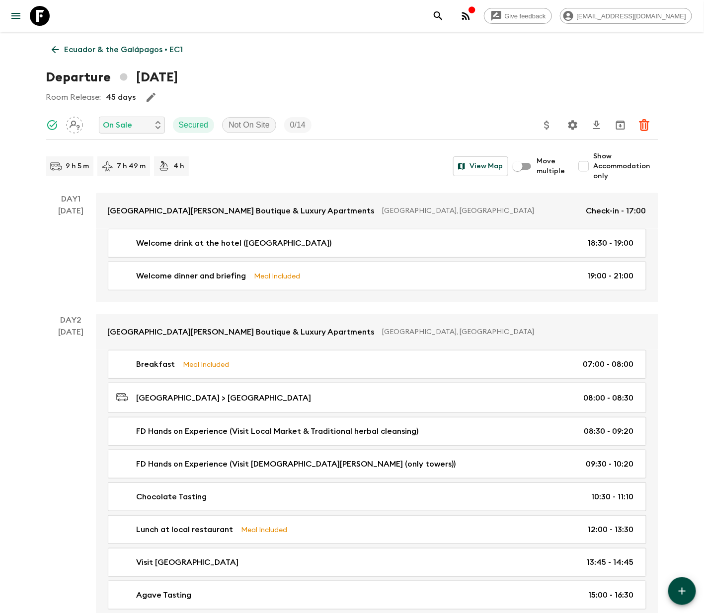
click at [130, 124] on p "On Sale" at bounding box center [117, 125] width 29 height 12
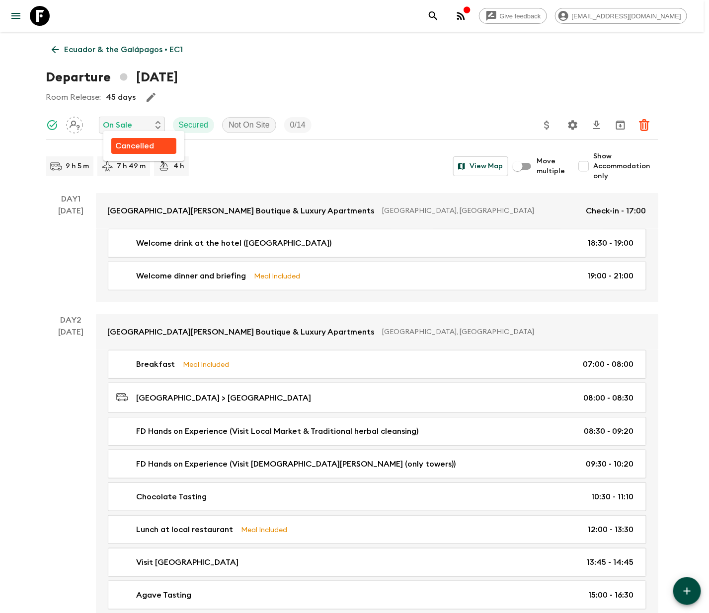
click at [134, 144] on p "Cancelled" at bounding box center [134, 146] width 39 height 12
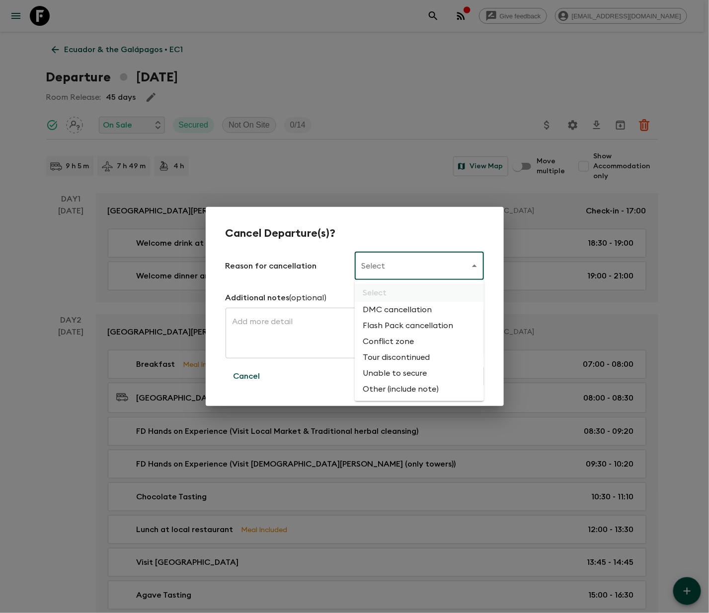
click at [405, 323] on li "Flash Pack cancellation" at bounding box center [419, 326] width 129 height 16
type input "FLASHPACK_CANCELLATION"
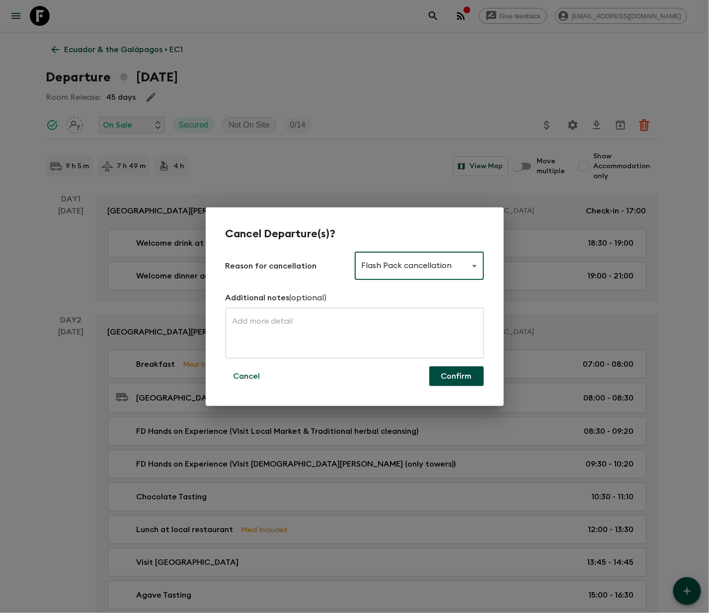
click at [455, 374] on button "Confirm" at bounding box center [456, 376] width 55 height 20
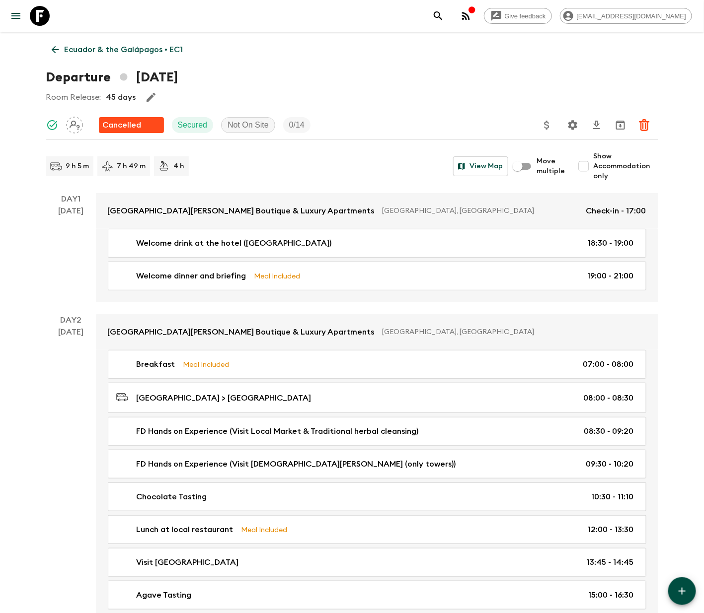
click at [55, 48] on icon at bounding box center [55, 49] width 11 height 11
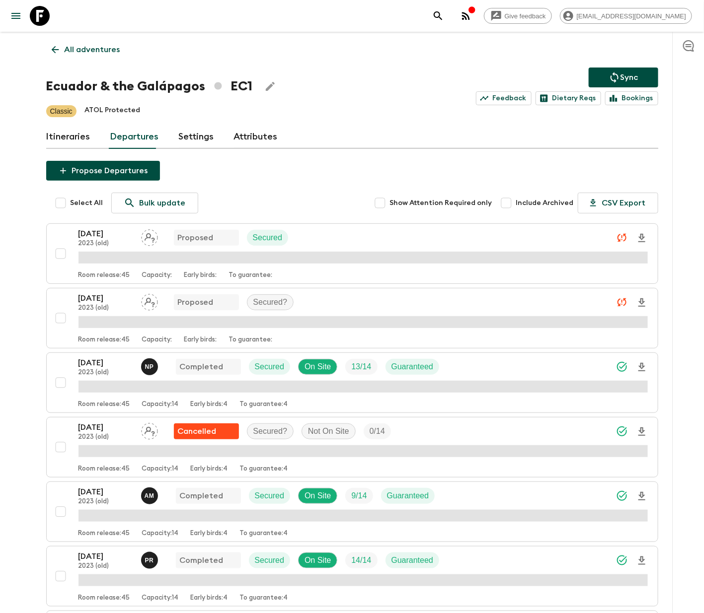
click at [93, 48] on p "All adventures" at bounding box center [93, 50] width 56 height 12
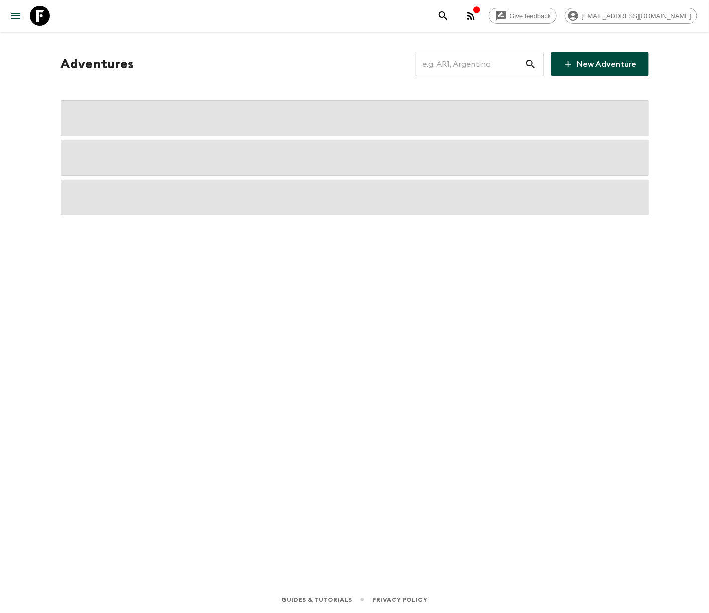
click at [475, 63] on input "text" at bounding box center [470, 64] width 109 height 28
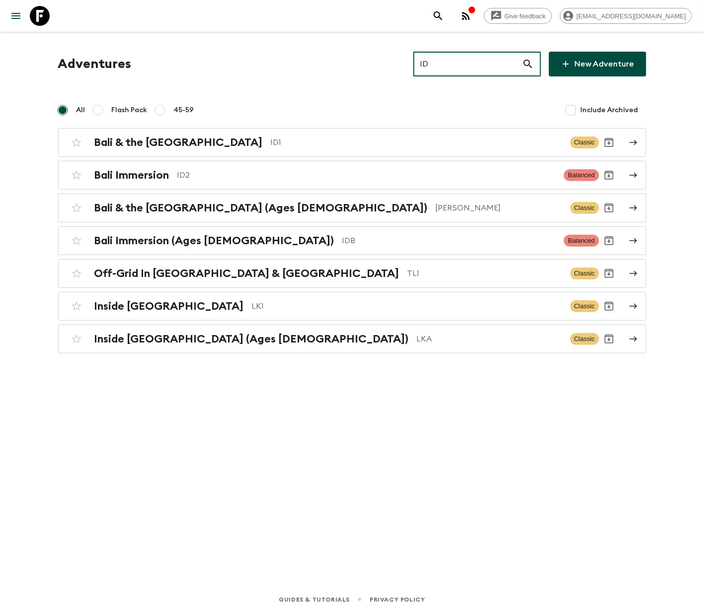
type input "ID2"
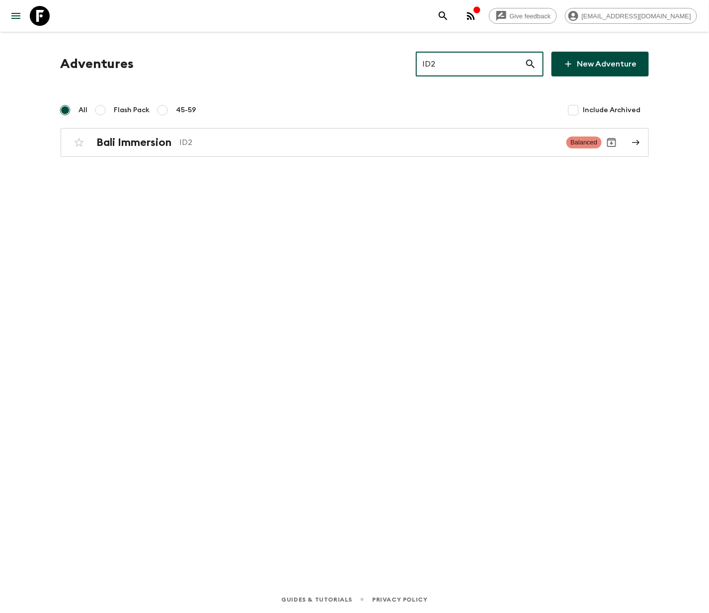
click at [133, 141] on h2 "Bali Immersion" at bounding box center [134, 142] width 75 height 13
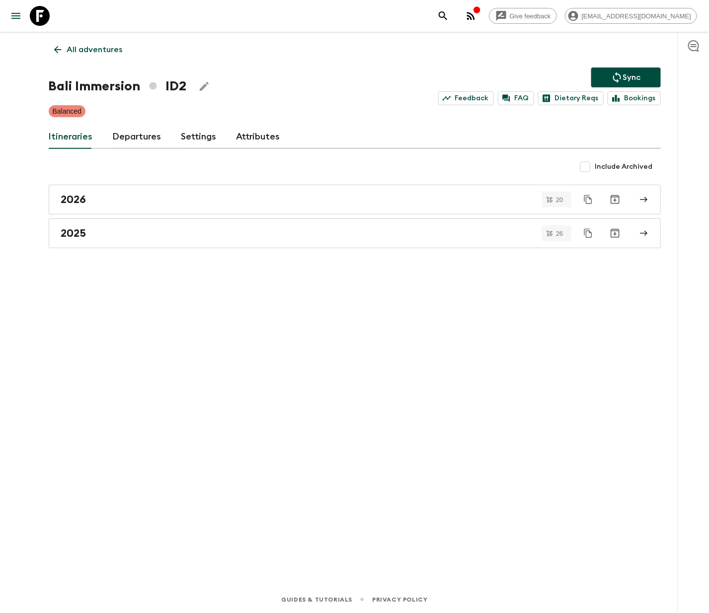
click at [134, 136] on link "Departures" at bounding box center [137, 137] width 49 height 24
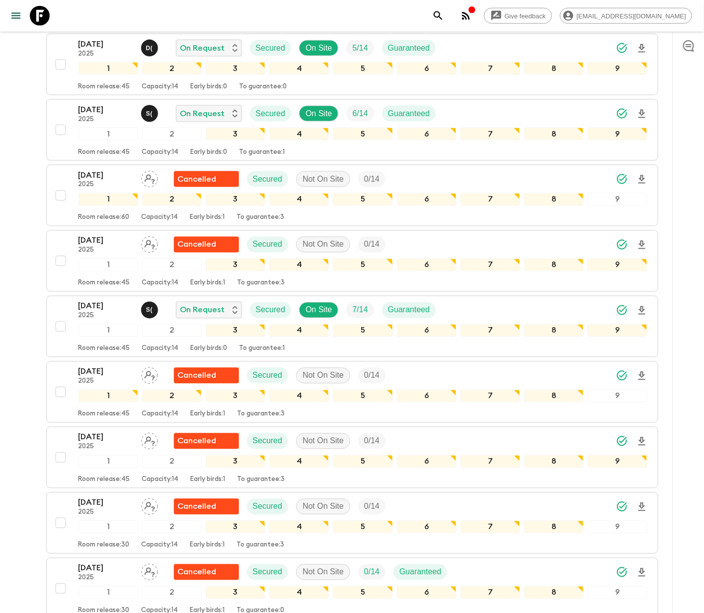
scroll to position [775, 0]
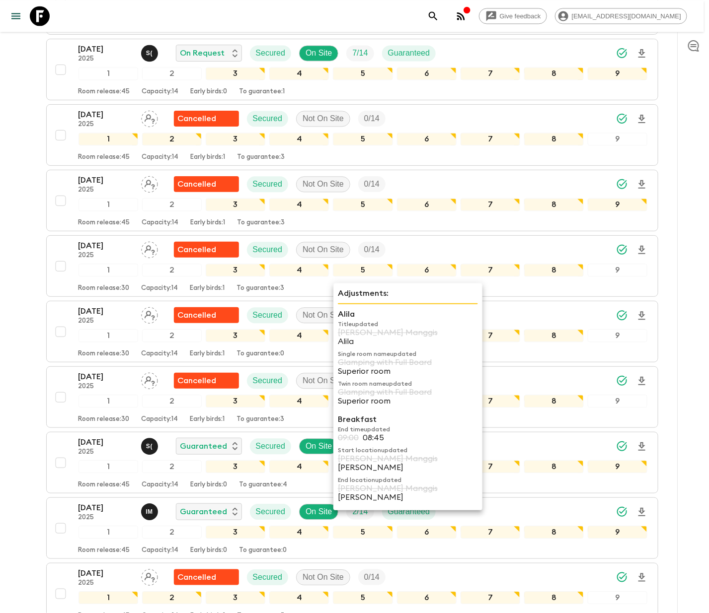
click at [174, 192] on div "Cancelled" at bounding box center [206, 184] width 65 height 16
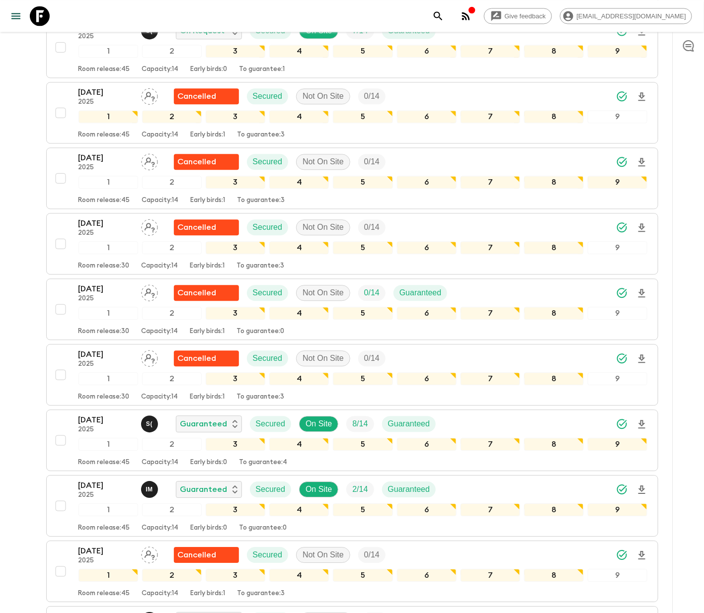
scroll to position [1116, 0]
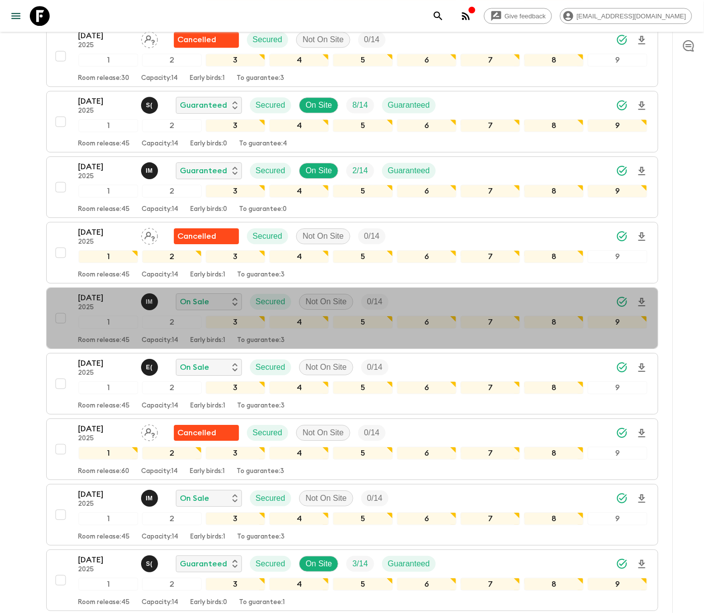
click at [57, 304] on div "05 Dec 2025 2025 I M On Sale Secured Not On Site 0 / 14 1 2 3 4 5 6 7 8 9 Room …" at bounding box center [349, 318] width 597 height 53
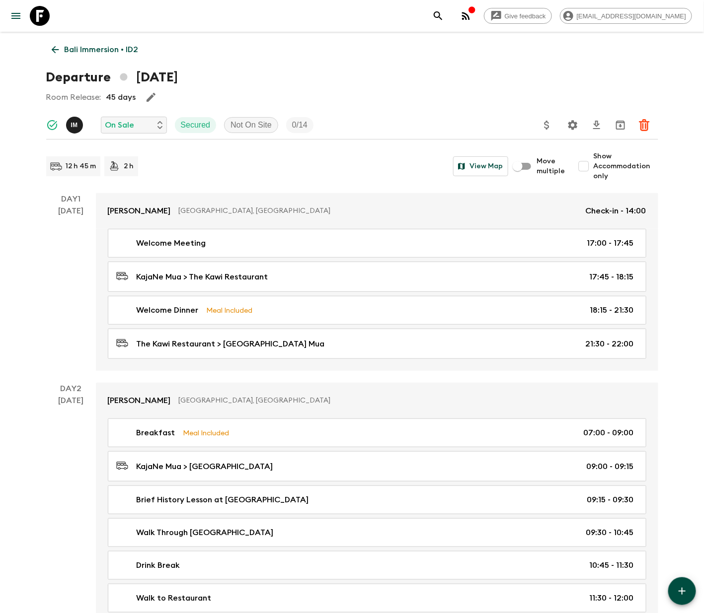
click at [55, 48] on icon at bounding box center [55, 49] width 11 height 11
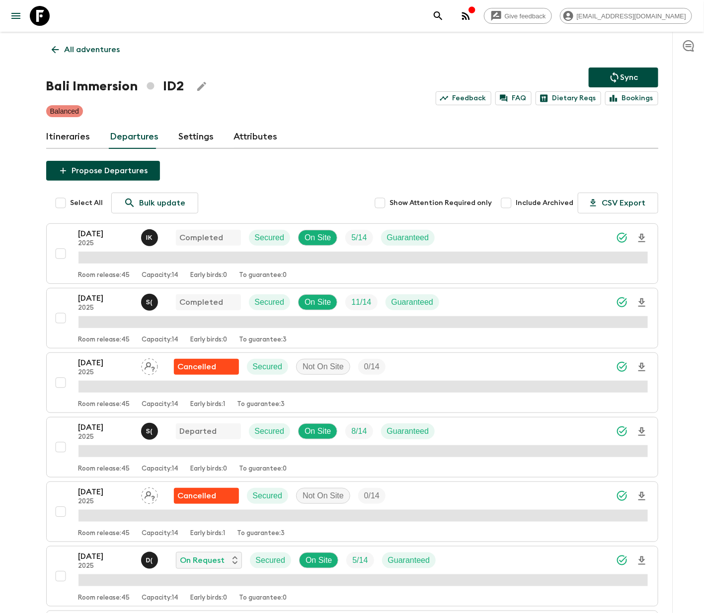
click at [134, 136] on link "Departures" at bounding box center [134, 137] width 49 height 24
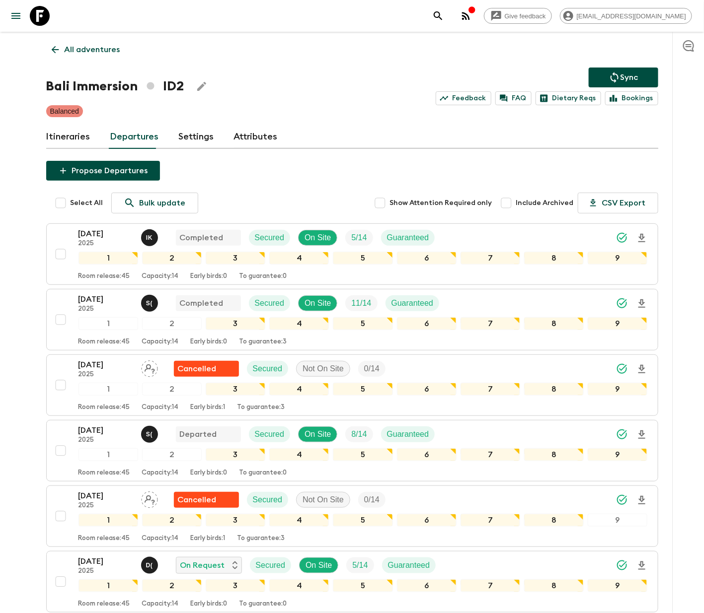
scroll to position [1116, 0]
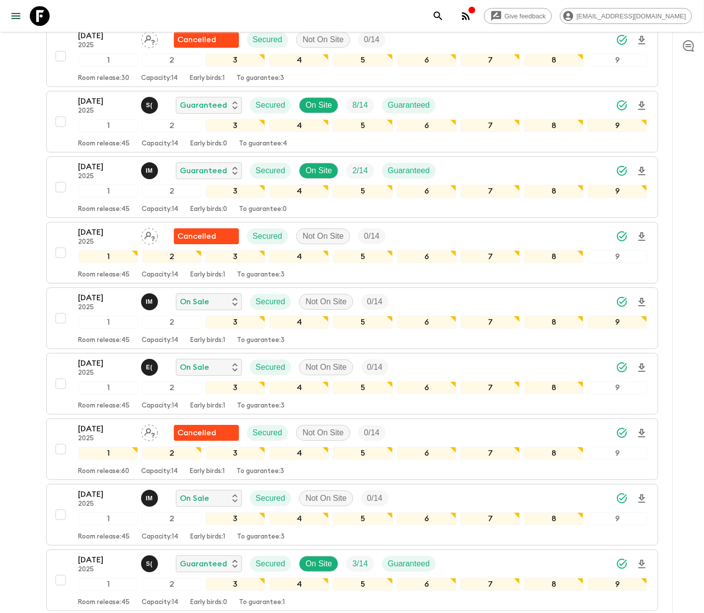
click at [57, 304] on div "05 Dec 2025 2025 I M On Sale Secured Not On Site 0 / 14 1 2 3 4 5 6 7 8 9 Room …" at bounding box center [349, 318] width 597 height 53
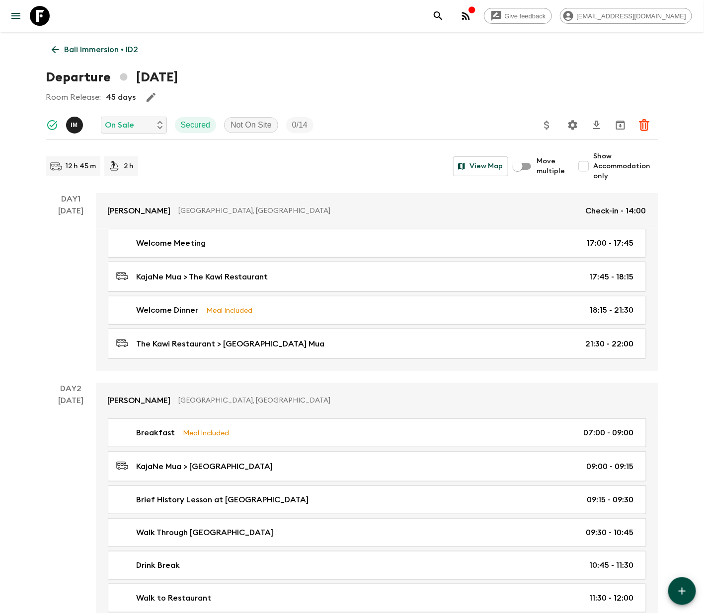
click at [132, 124] on p "On Sale" at bounding box center [119, 125] width 29 height 12
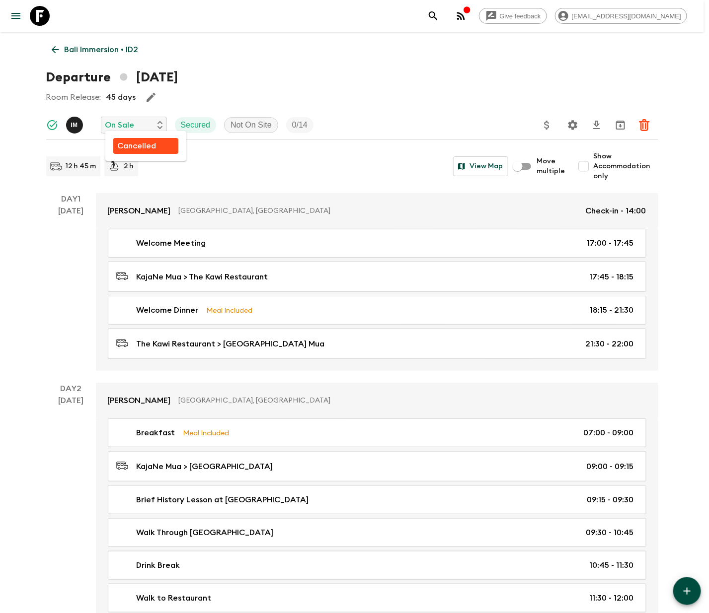
click at [136, 144] on p "Cancelled" at bounding box center [136, 146] width 39 height 12
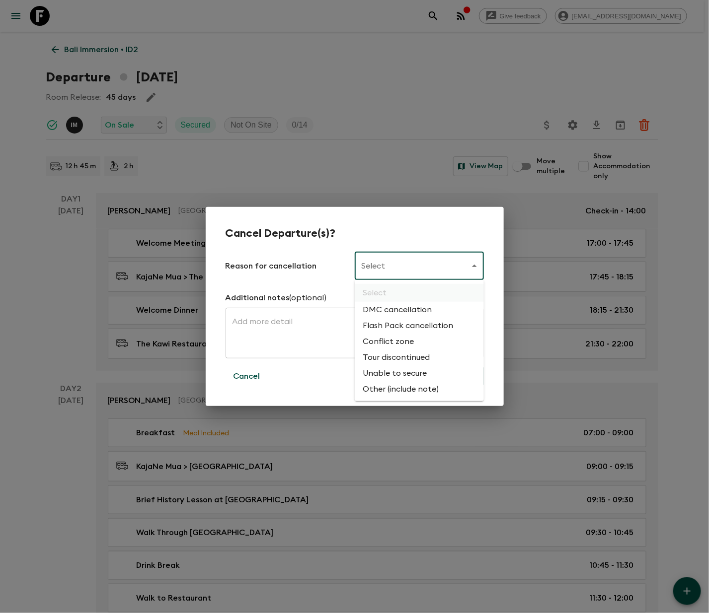
click at [405, 323] on li "Flash Pack cancellation" at bounding box center [419, 326] width 129 height 16
type input "FLASHPACK_CANCELLATION"
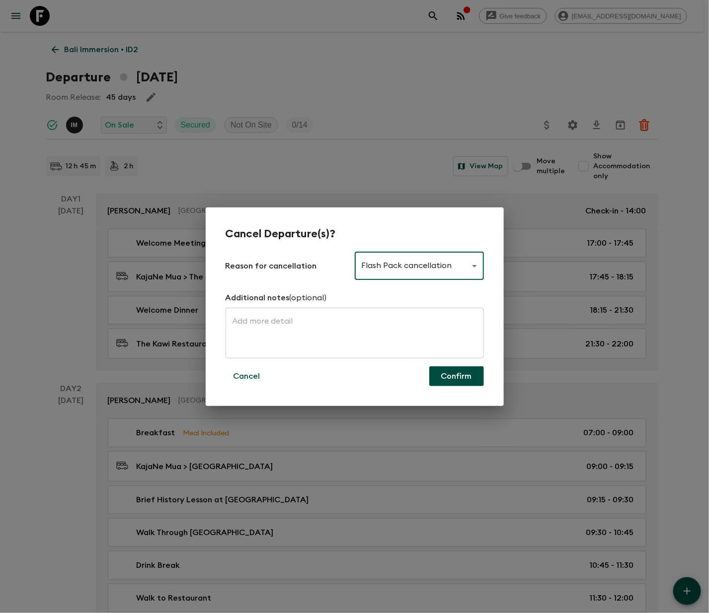
click at [455, 375] on button "Confirm" at bounding box center [456, 376] width 55 height 20
